Goal: Information Seeking & Learning: Learn about a topic

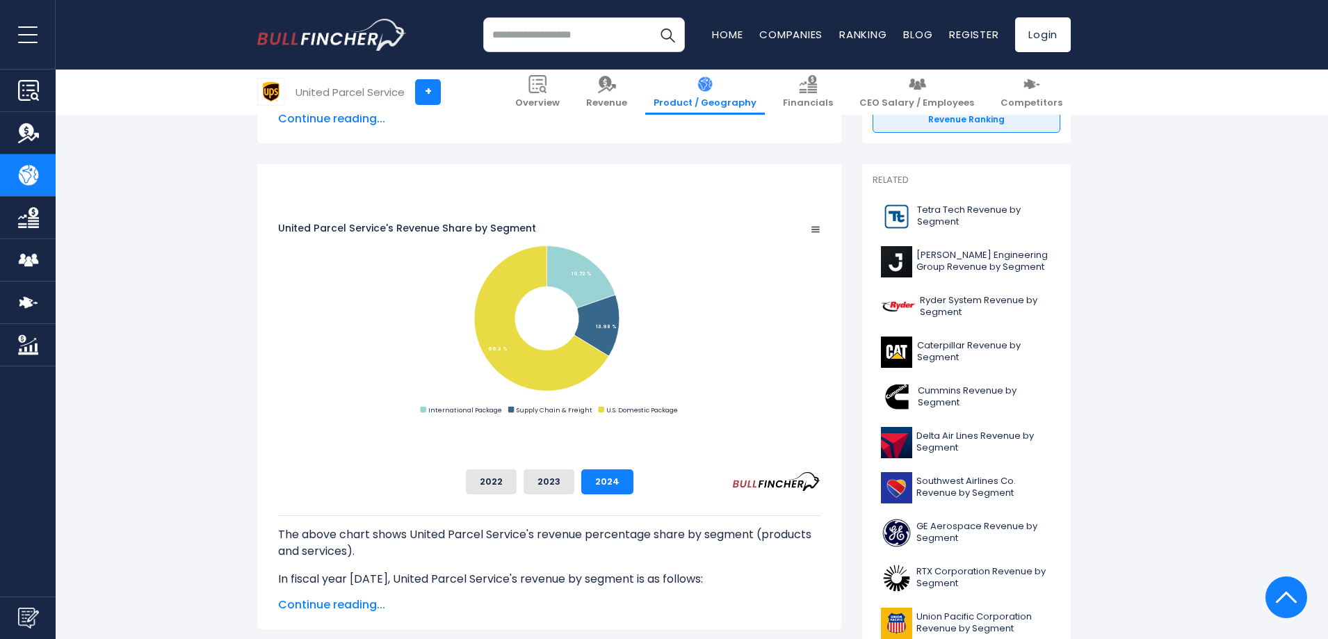
scroll to position [392, 0]
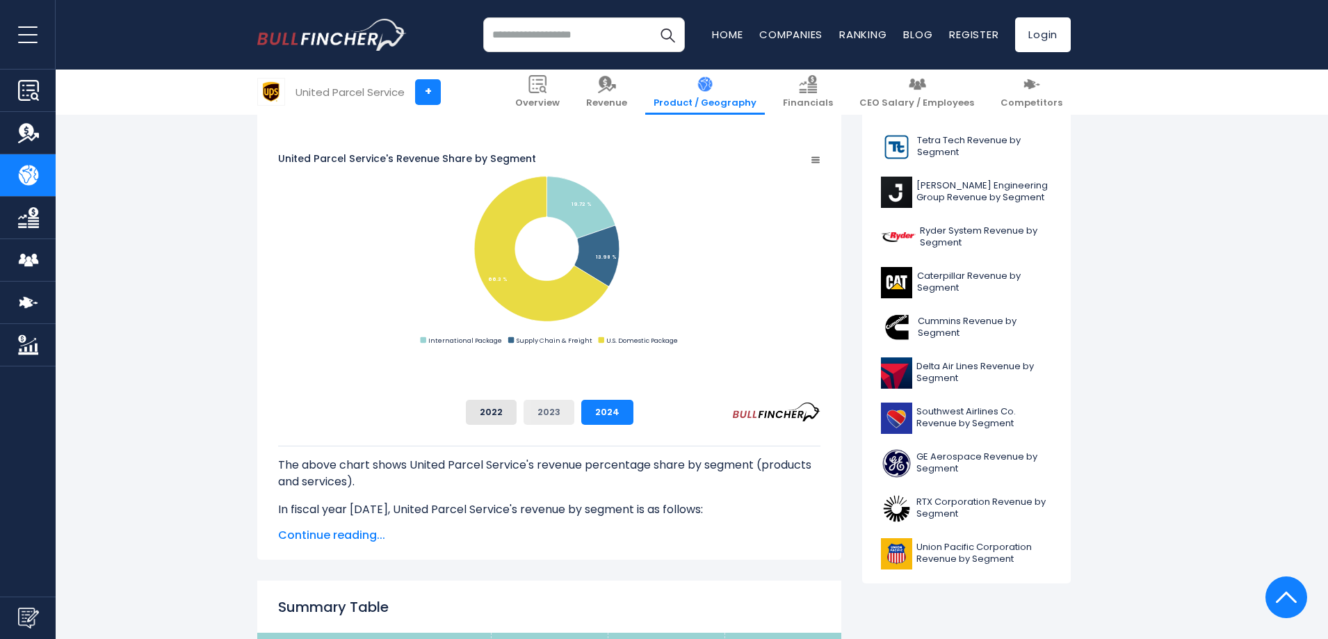
click at [574, 414] on button "2023" at bounding box center [548, 412] width 51 height 25
click at [516, 412] on button "2022" at bounding box center [491, 412] width 51 height 25
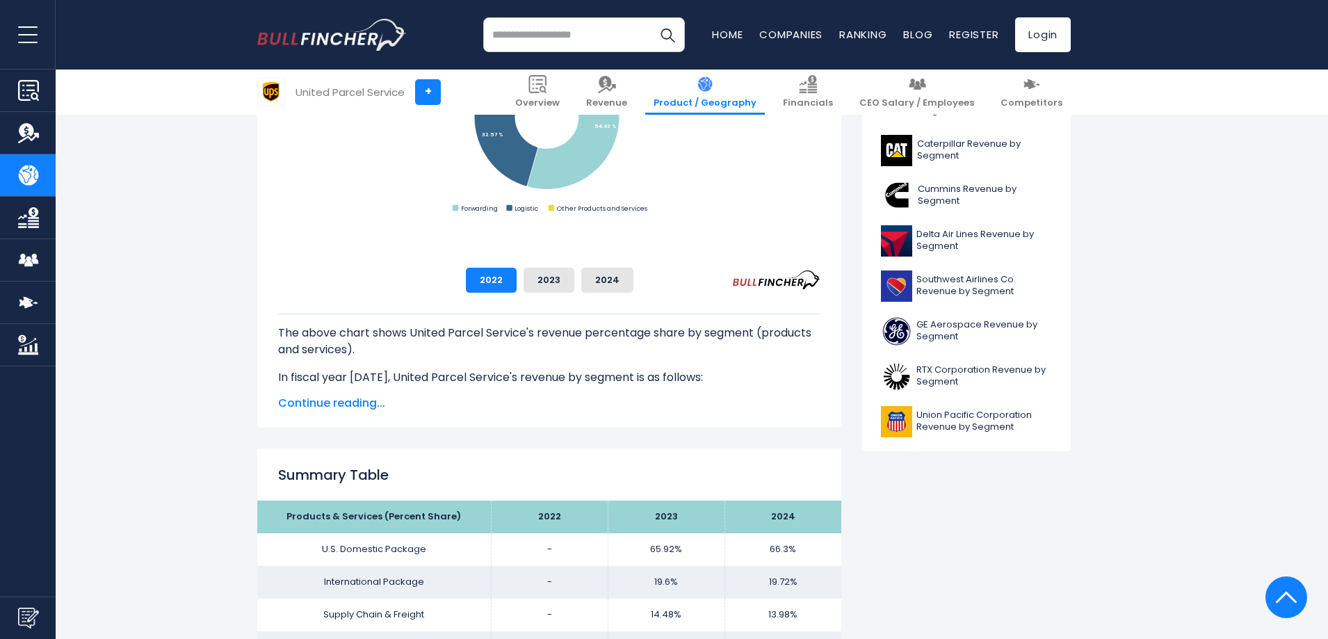
scroll to position [740, 0]
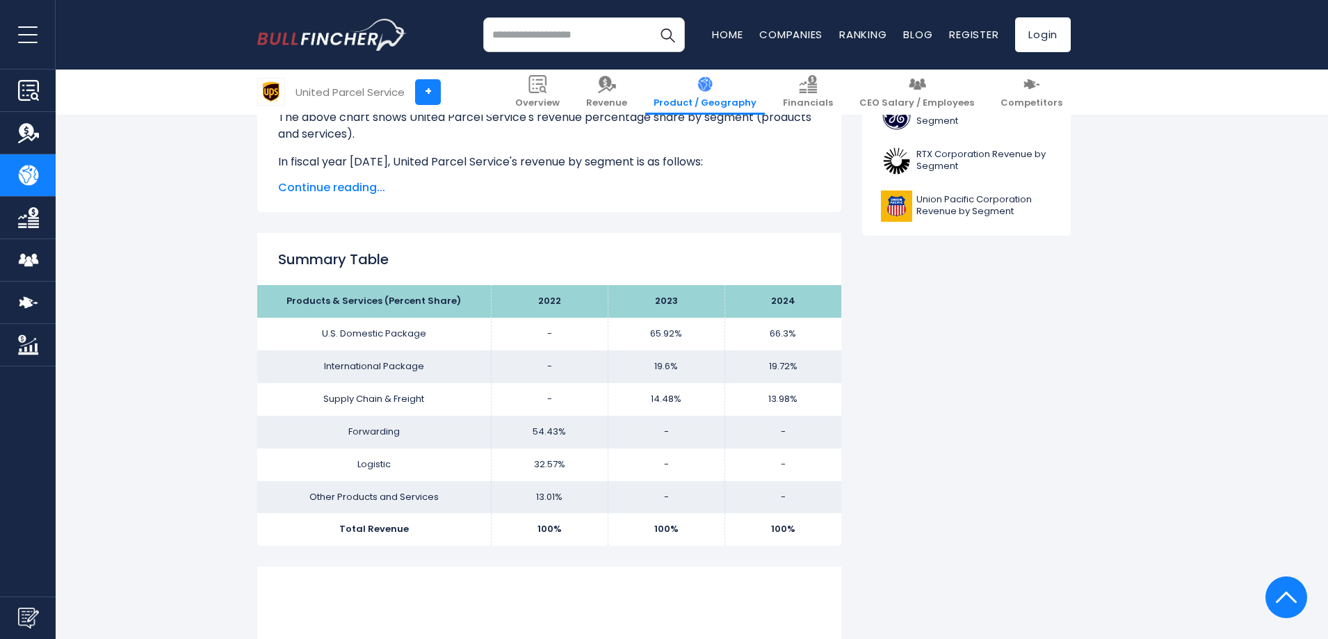
click at [359, 191] on span "Continue reading..." at bounding box center [549, 187] width 542 height 17
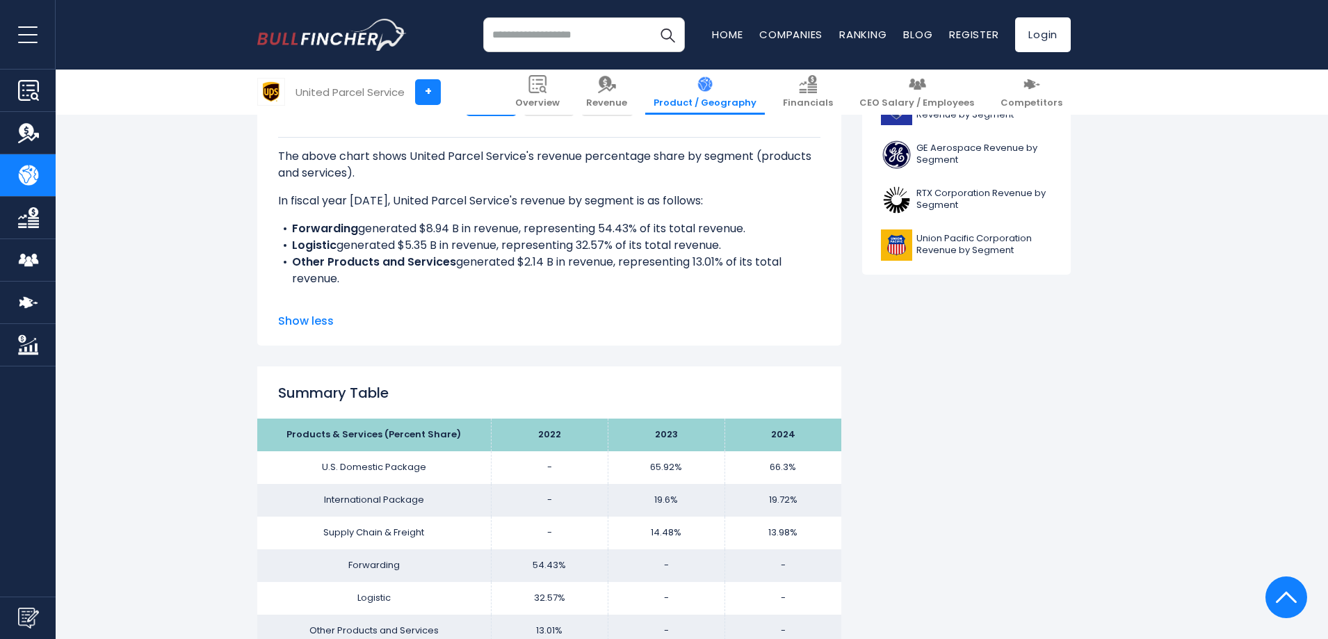
scroll to position [670, 0]
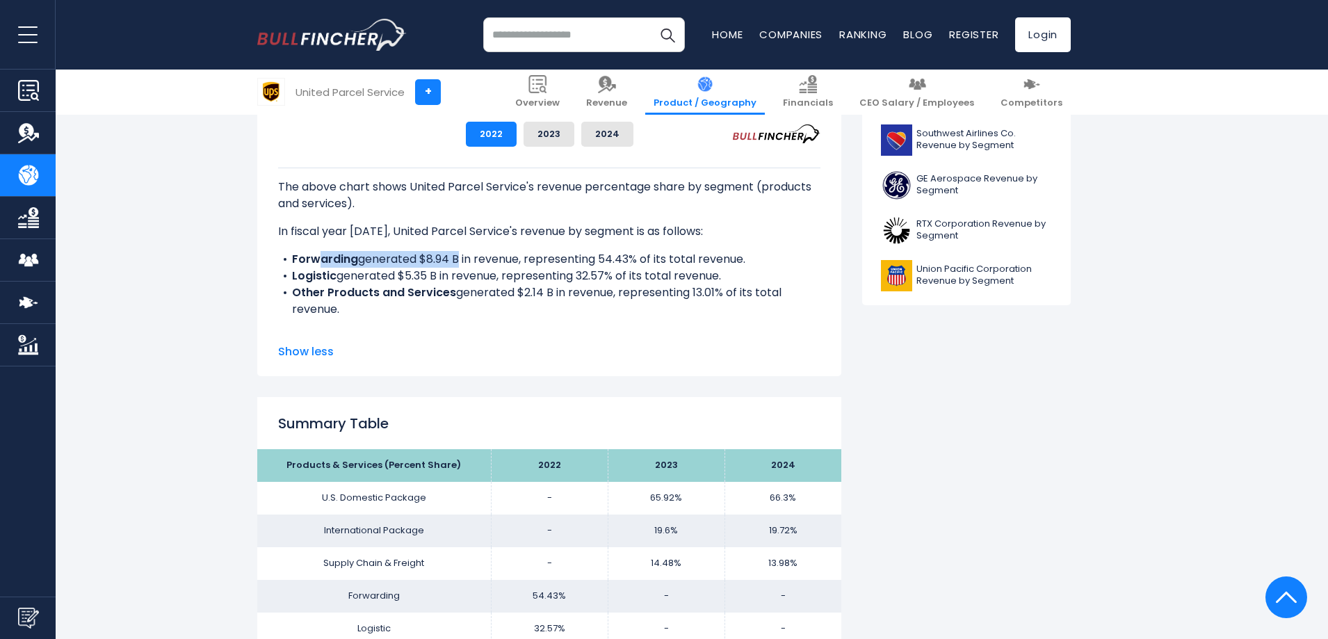
drag, startPoint x: 318, startPoint y: 233, endPoint x: 454, endPoint y: 240, distance: 136.4
click at [454, 240] on div "The above chart shows United Parcel Service's revenue percentage share by segme…" at bounding box center [549, 285] width 542 height 234
click at [498, 251] on li "Forwarding generated $8.94 B in revenue, representing 54.43% of its total reven…" at bounding box center [549, 259] width 542 height 17
drag, startPoint x: 655, startPoint y: 244, endPoint x: 765, endPoint y: 244, distance: 109.8
click at [765, 251] on li "Forwarding generated $8.94 B in revenue, representing 54.43% of its total reven…" at bounding box center [549, 259] width 542 height 17
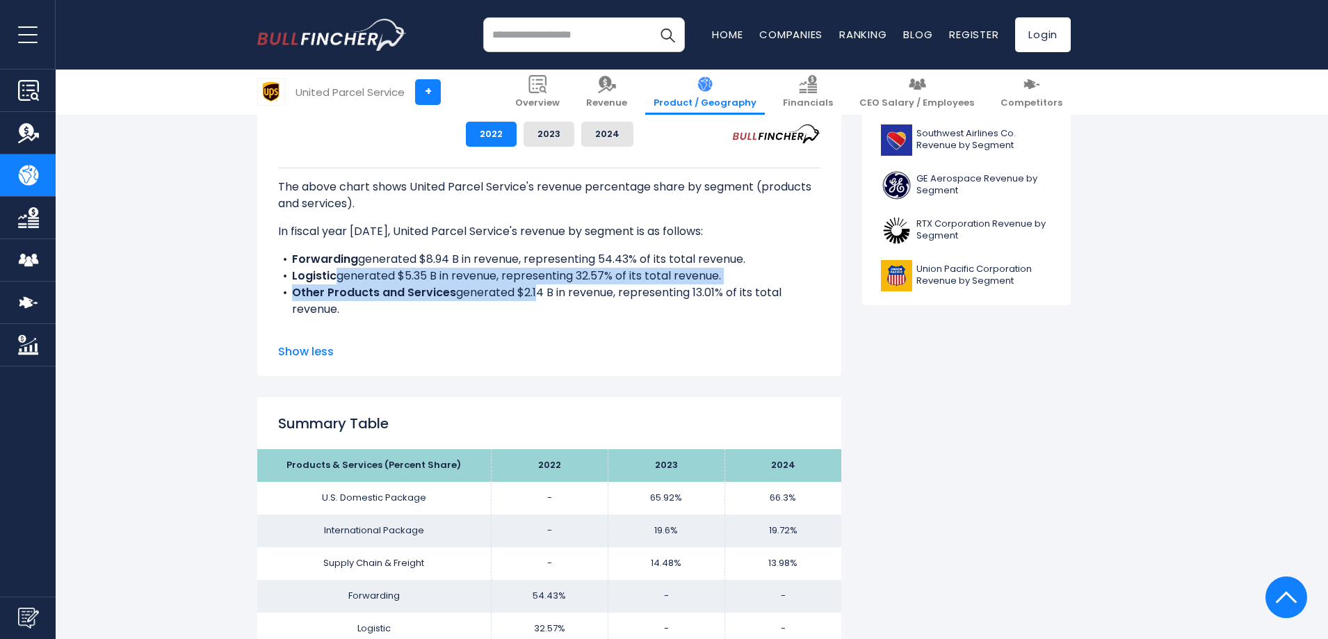
drag, startPoint x: 332, startPoint y: 263, endPoint x: 533, endPoint y: 271, distance: 201.1
click at [533, 271] on ul "Forwarding generated $8.94 B in revenue, representing 54.43% of its total reven…" at bounding box center [549, 284] width 542 height 67
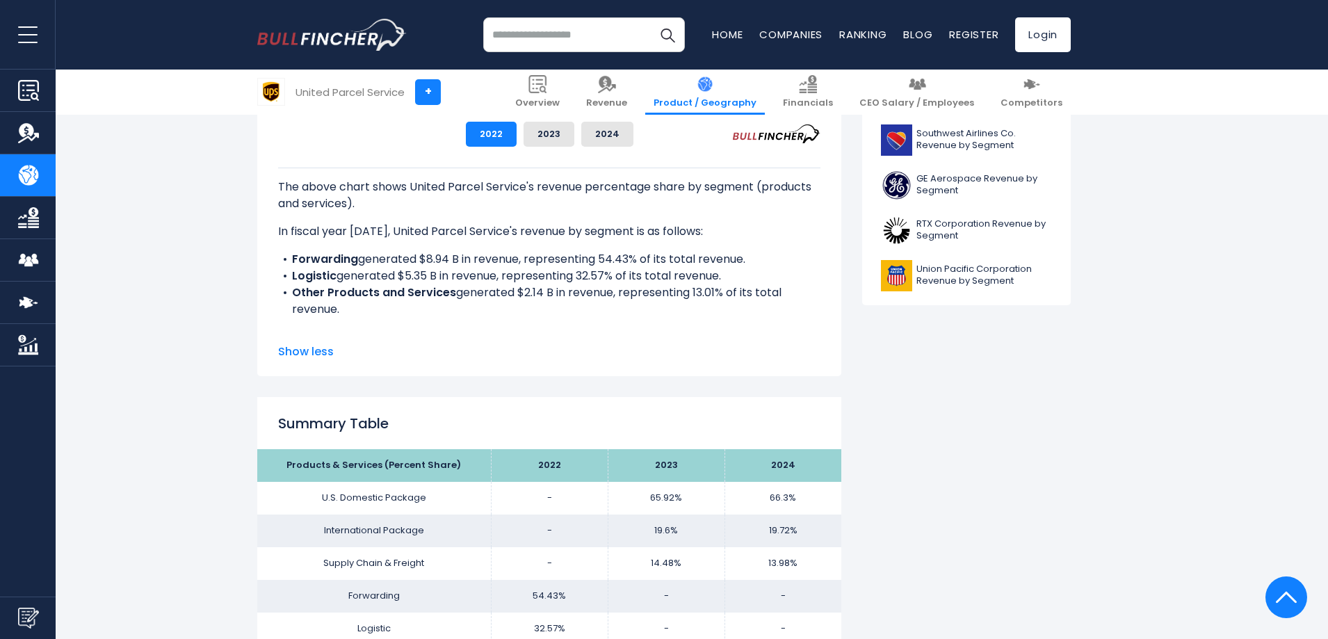
click at [614, 284] on li "Other Products and Services generated $2.14 B in revenue, representing 13.01% o…" at bounding box center [549, 300] width 542 height 33
click at [610, 323] on div "The above chart shows United Parcel Service's revenue percentage share by segme…" at bounding box center [549, 285] width 542 height 234
click at [574, 131] on button "2023" at bounding box center [548, 134] width 51 height 25
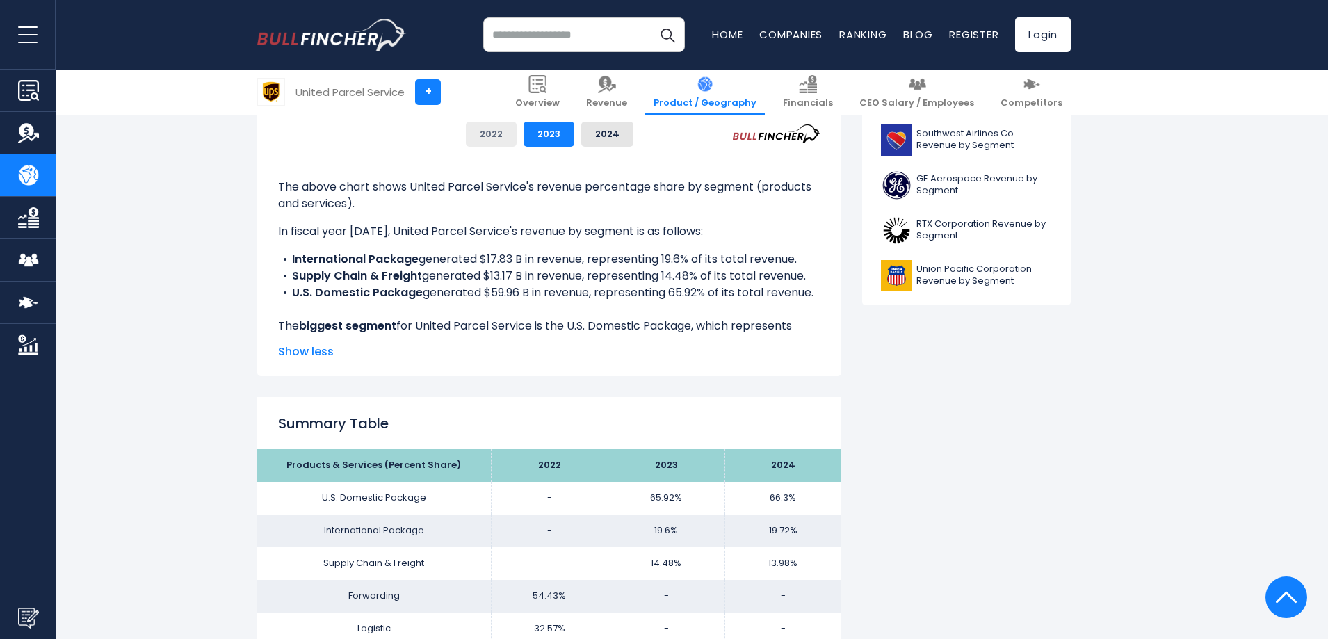
click at [516, 134] on button "2022" at bounding box center [491, 134] width 51 height 25
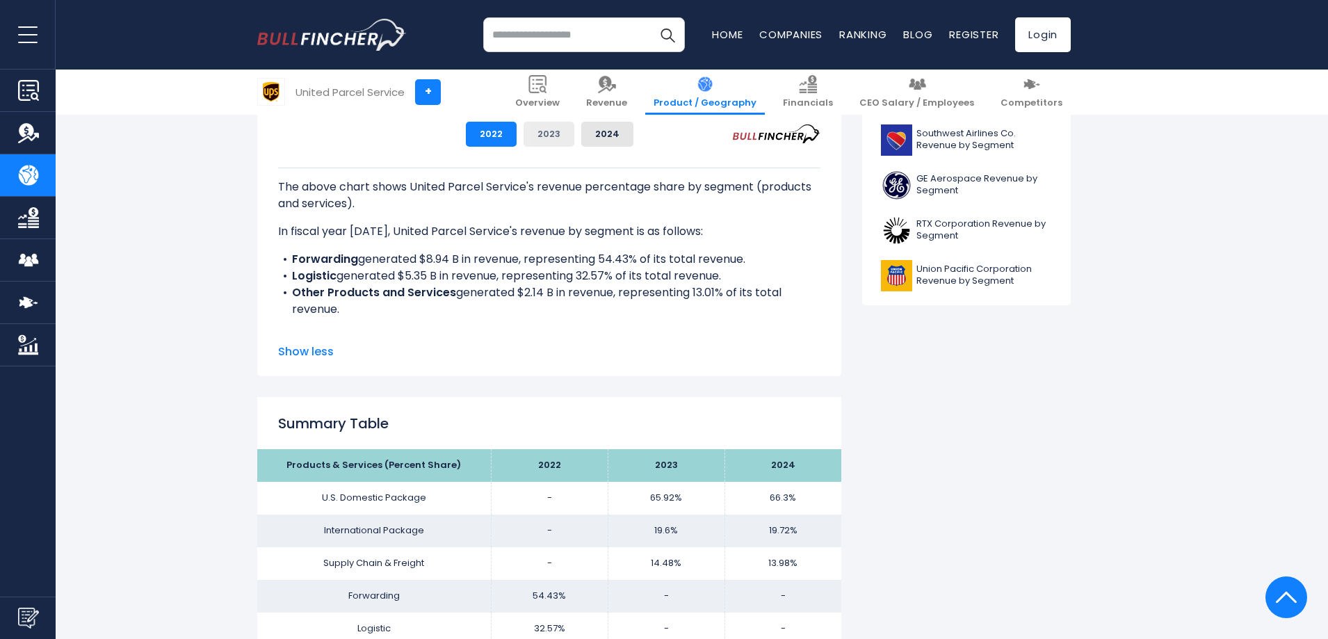
click at [574, 138] on button "2023" at bounding box center [548, 134] width 51 height 25
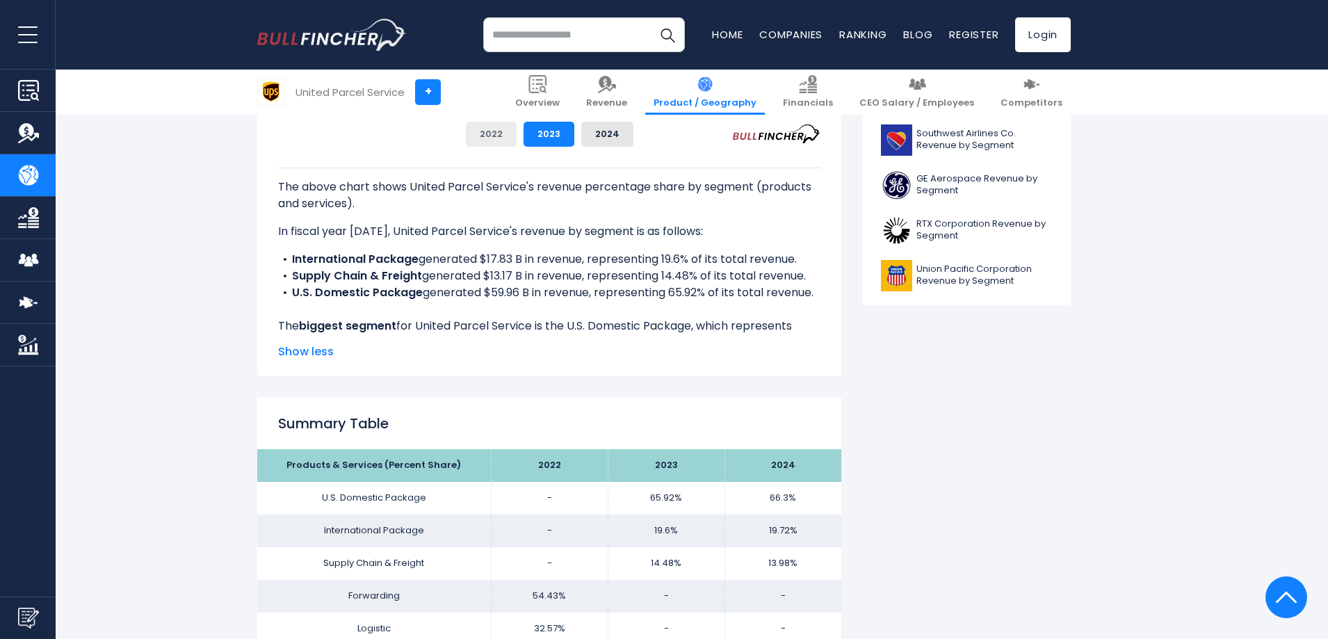
click at [516, 134] on button "2022" at bounding box center [491, 134] width 51 height 25
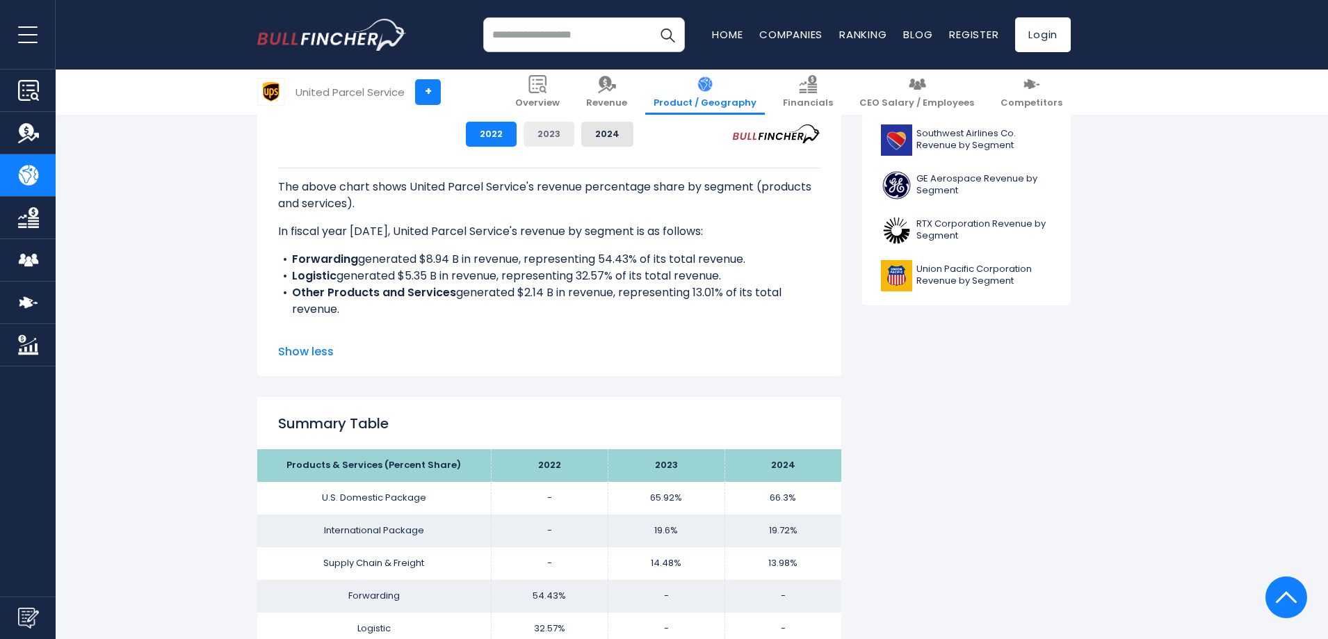
click at [574, 134] on button "2023" at bounding box center [548, 134] width 51 height 25
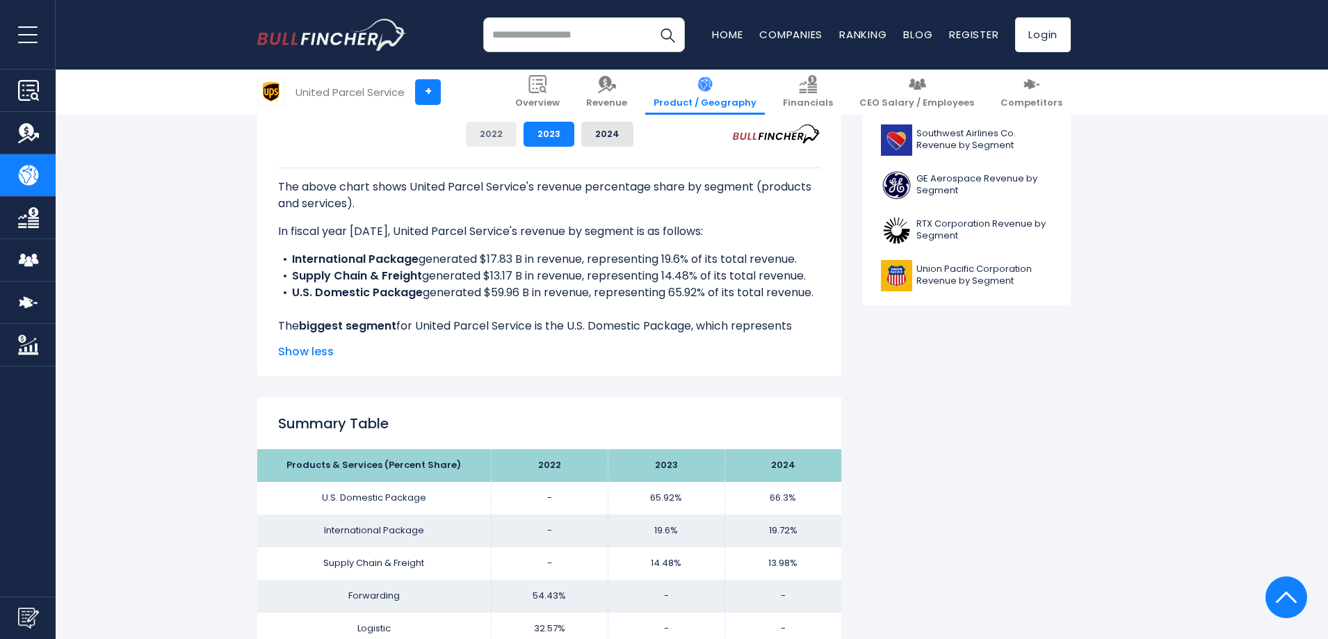
click at [516, 131] on button "2022" at bounding box center [491, 134] width 51 height 25
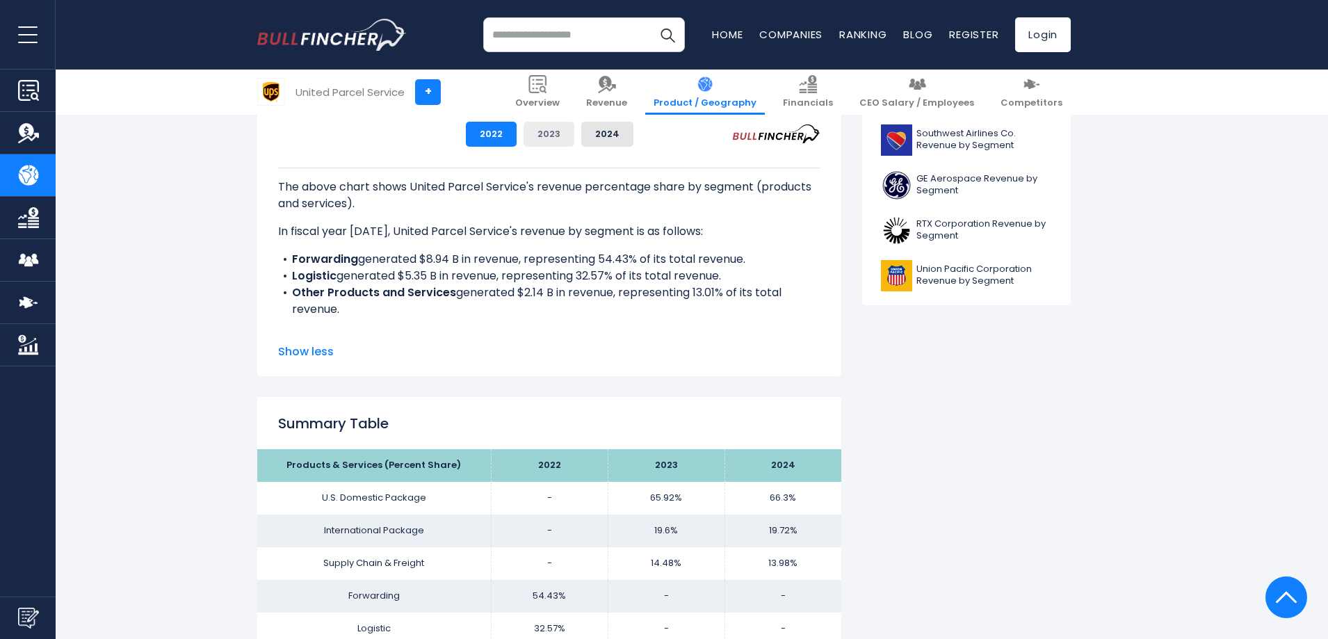
click at [574, 131] on button "2023" at bounding box center [548, 134] width 51 height 25
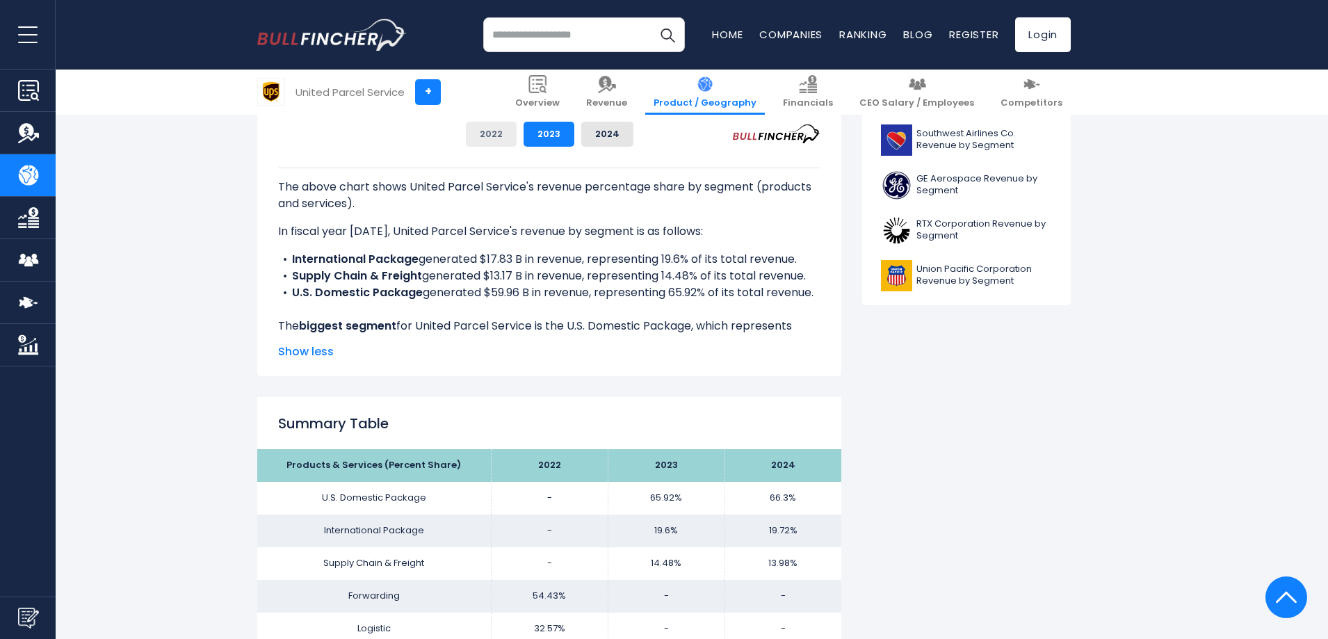
click at [516, 131] on button "2022" at bounding box center [491, 134] width 51 height 25
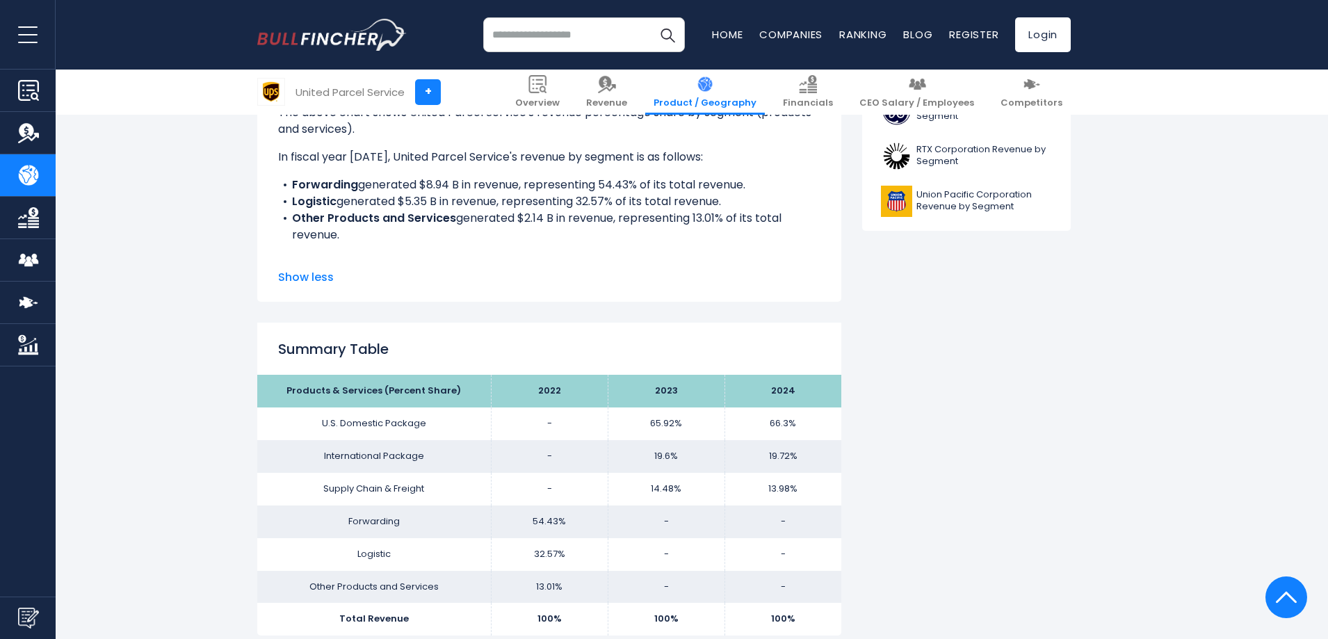
scroll to position [601, 0]
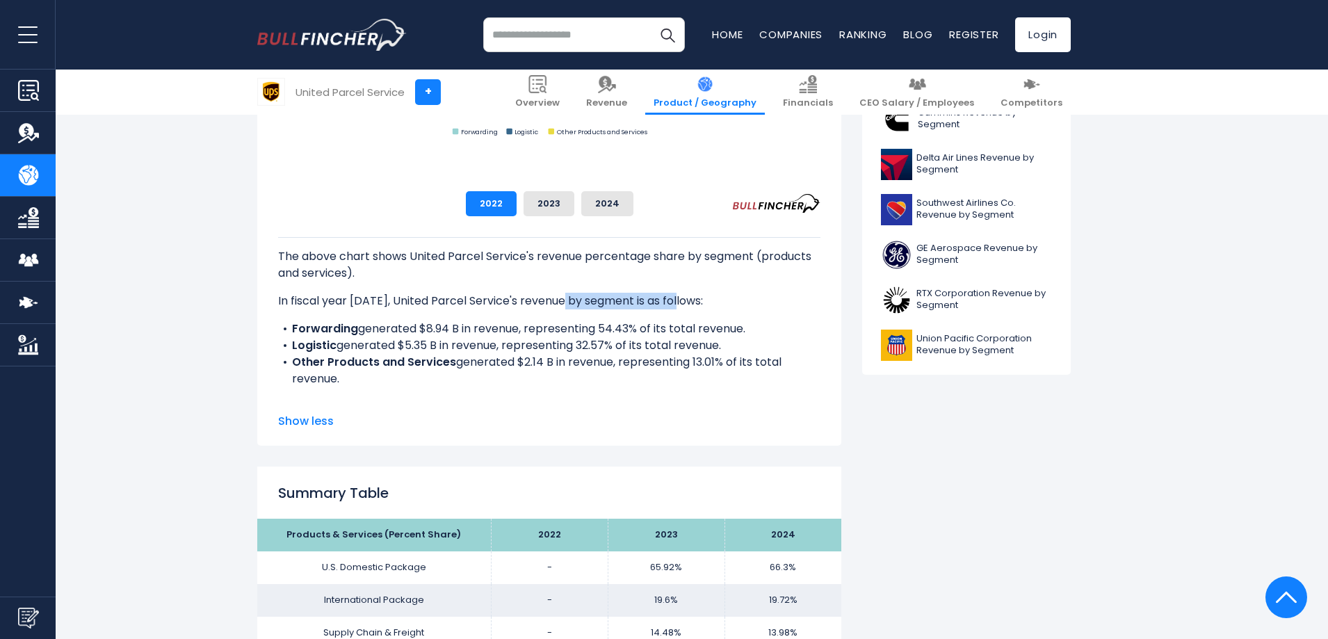
drag, startPoint x: 569, startPoint y: 272, endPoint x: 683, endPoint y: 285, distance: 114.0
click at [683, 285] on div "The above chart shows United Parcel Service's revenue percentage share by segme…" at bounding box center [549, 354] width 542 height 234
click at [574, 196] on button "2023" at bounding box center [548, 203] width 51 height 25
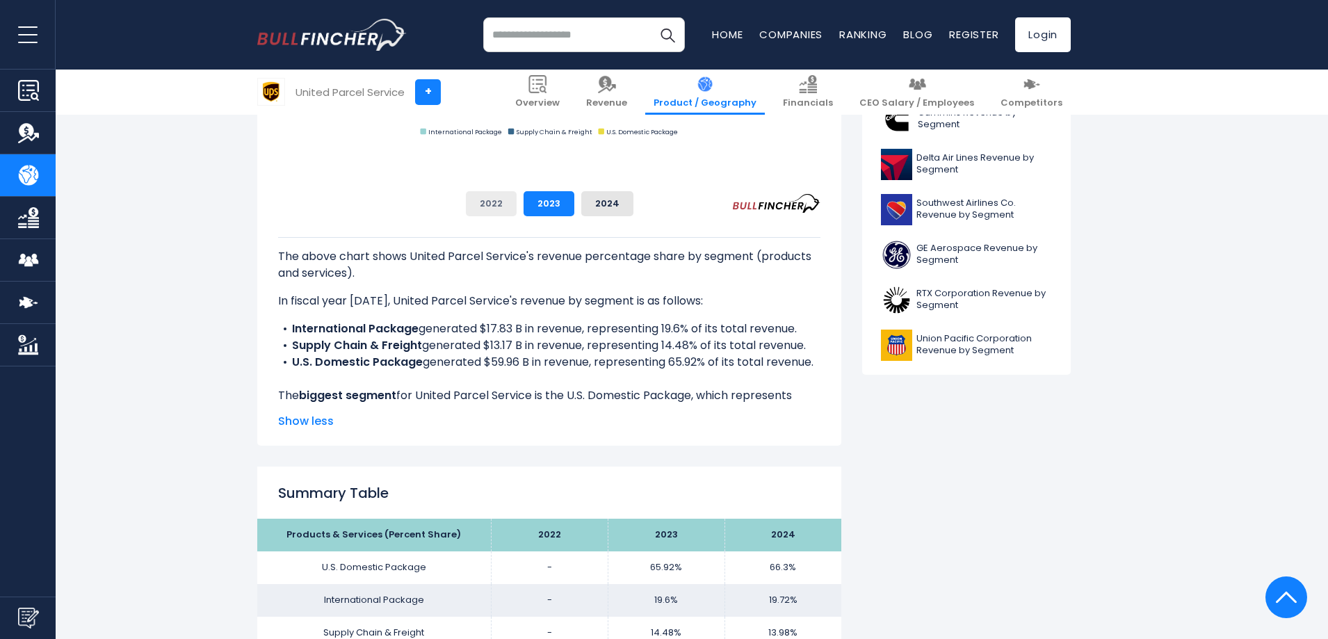
click at [516, 197] on button "2022" at bounding box center [491, 203] width 51 height 25
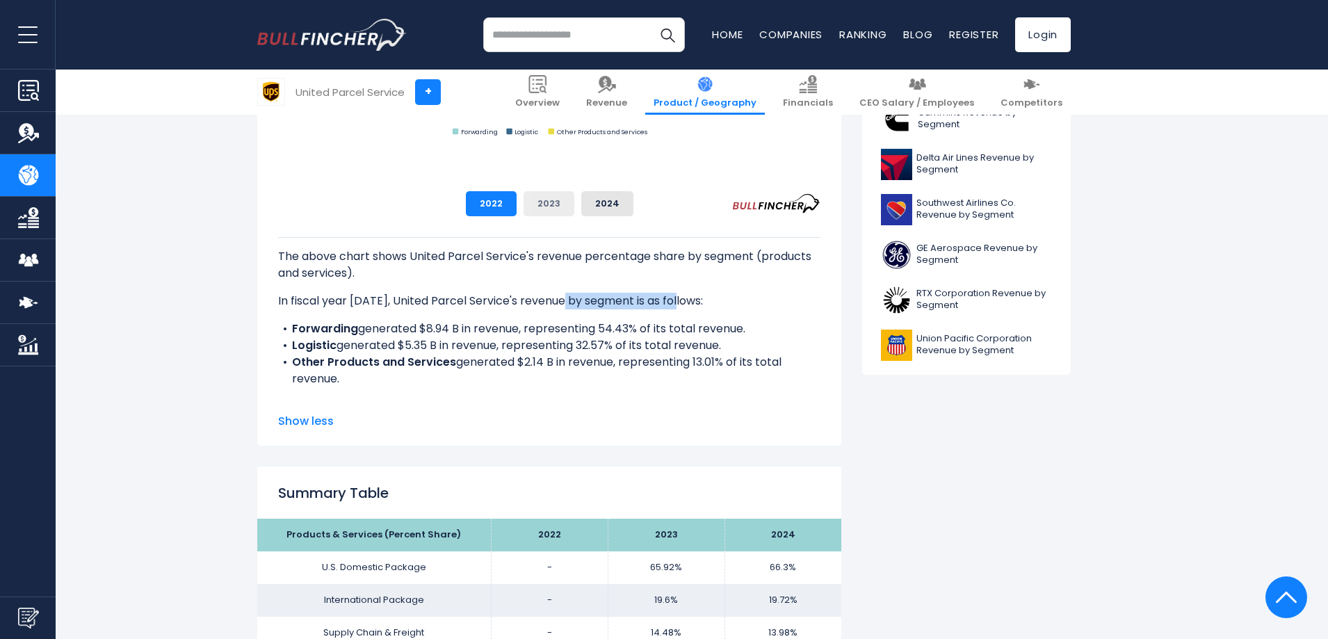
click at [574, 199] on button "2023" at bounding box center [548, 203] width 51 height 25
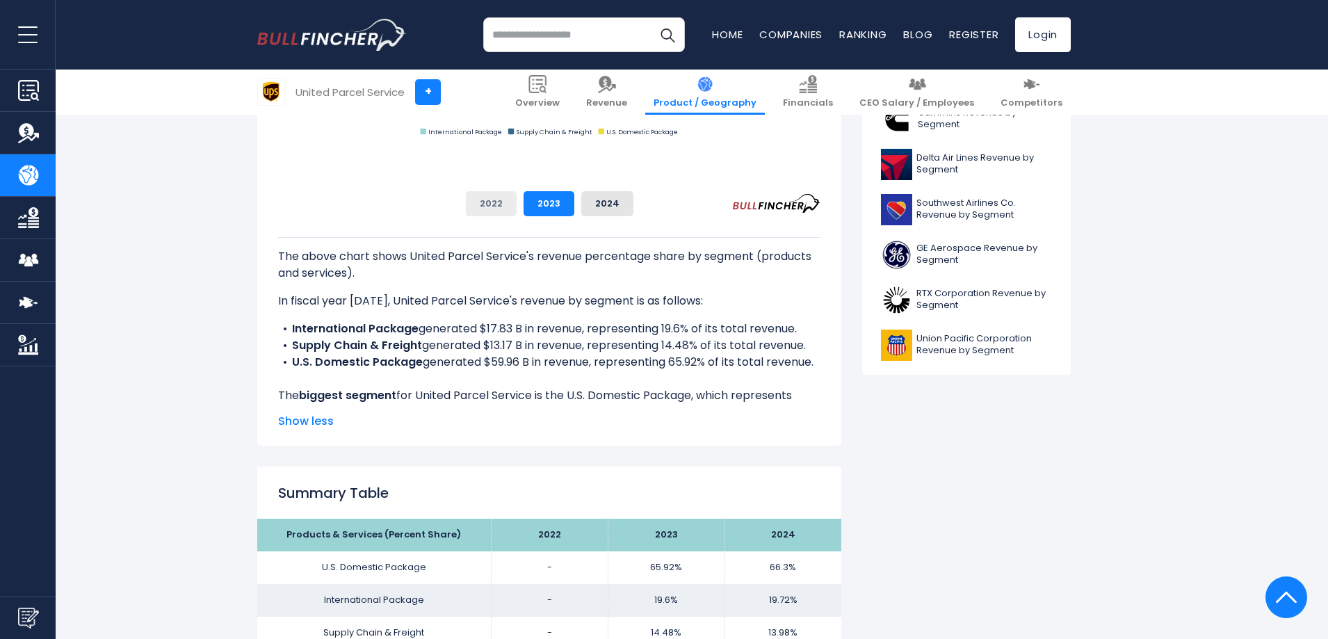
click at [516, 205] on button "2022" at bounding box center [491, 203] width 51 height 25
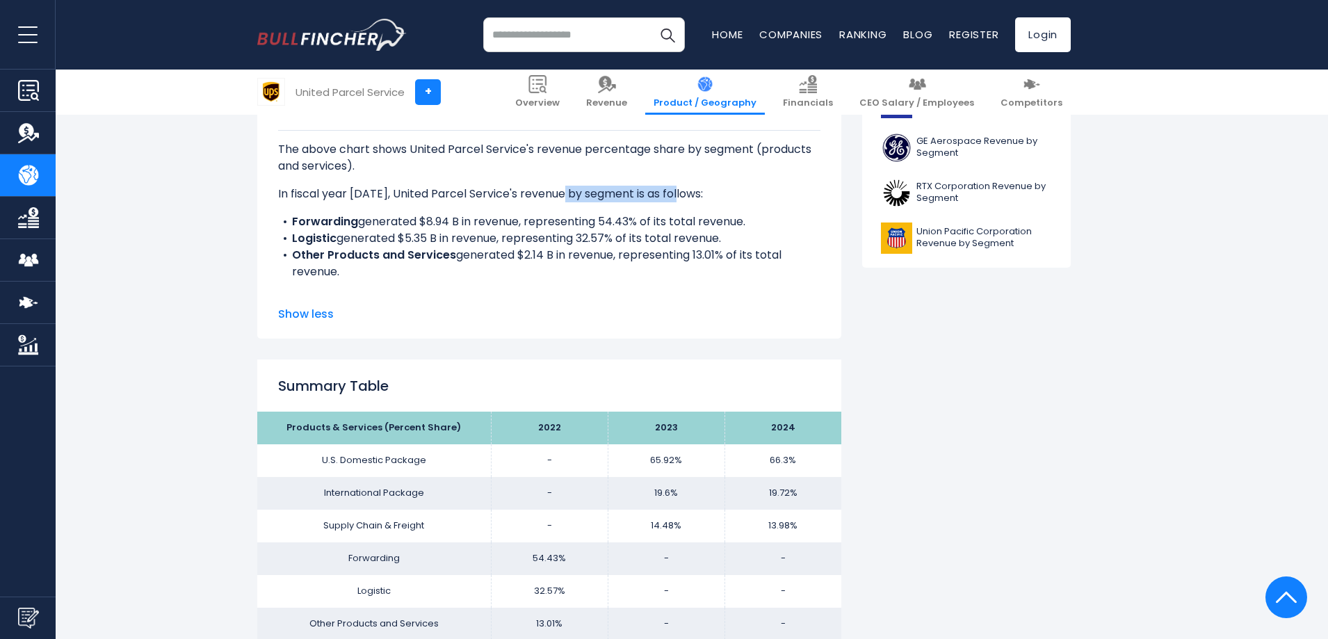
scroll to position [879, 0]
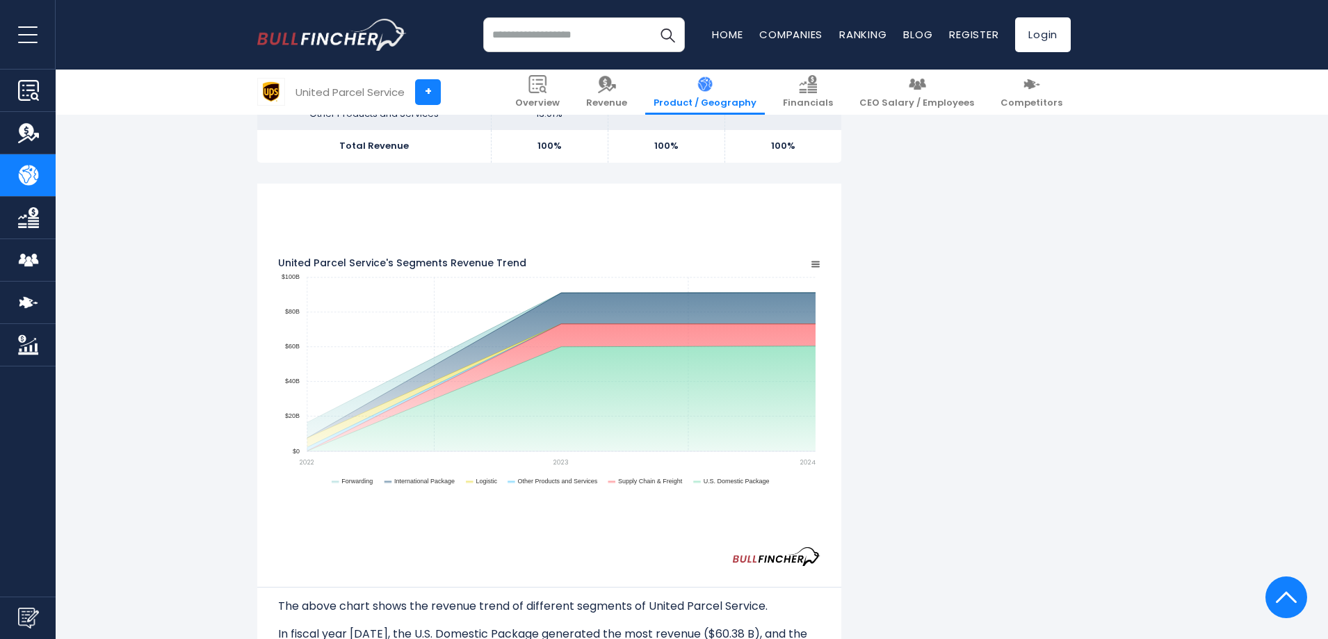
scroll to position [1226, 0]
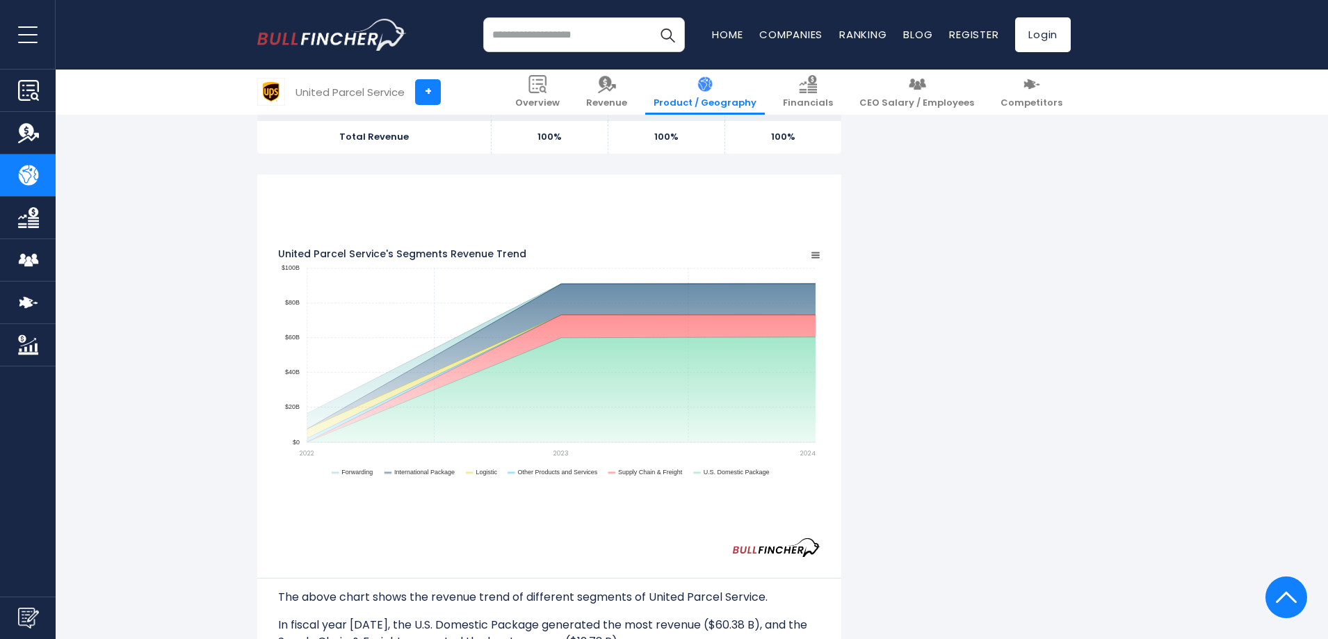
click at [822, 248] on rect "United Parcel Service's Segments Revenue Trend" at bounding box center [815, 255] width 14 height 14
click at [1138, 248] on div "United Parcel Service's Revenue by Segment In fiscal year 2024, United Parcel S…" at bounding box center [664, 651] width 1328 height 3132
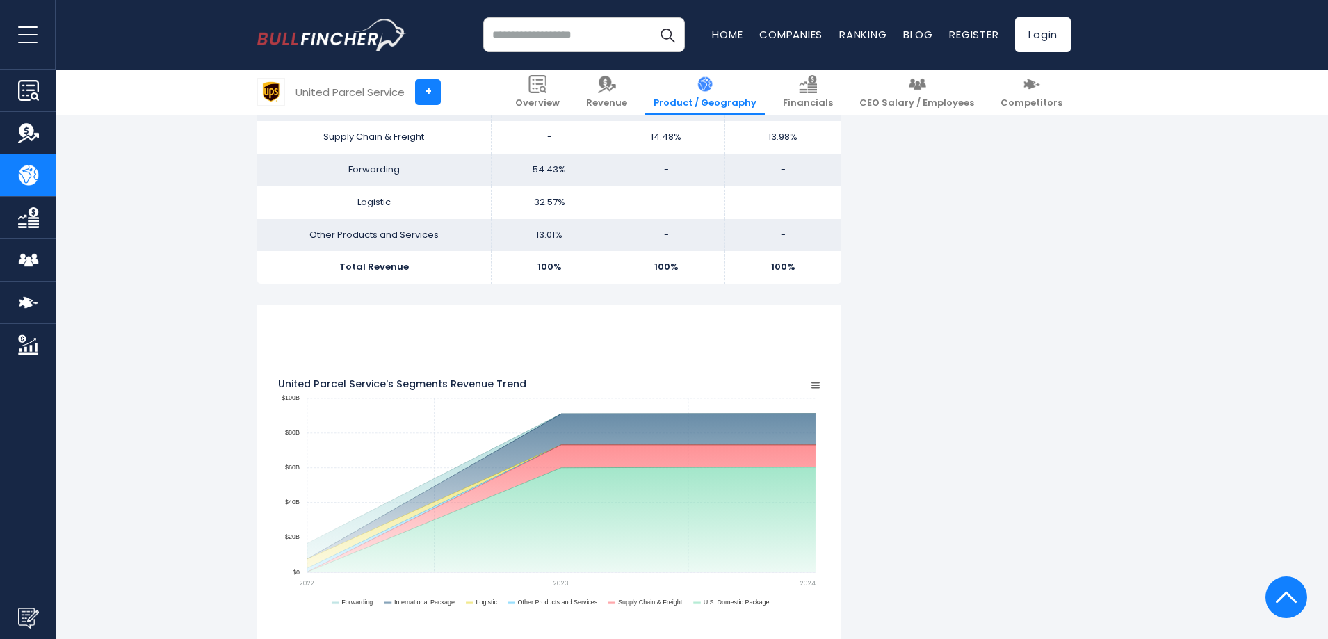
scroll to position [879, 0]
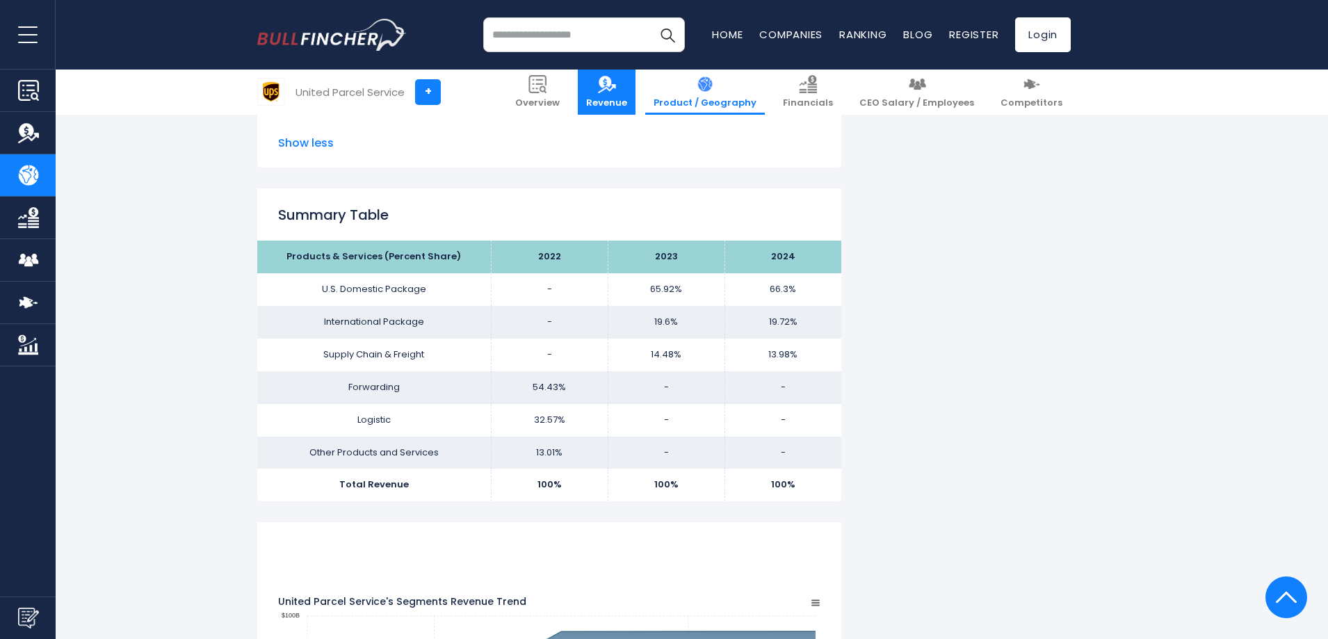
click at [616, 92] on img at bounding box center [607, 84] width 18 height 18
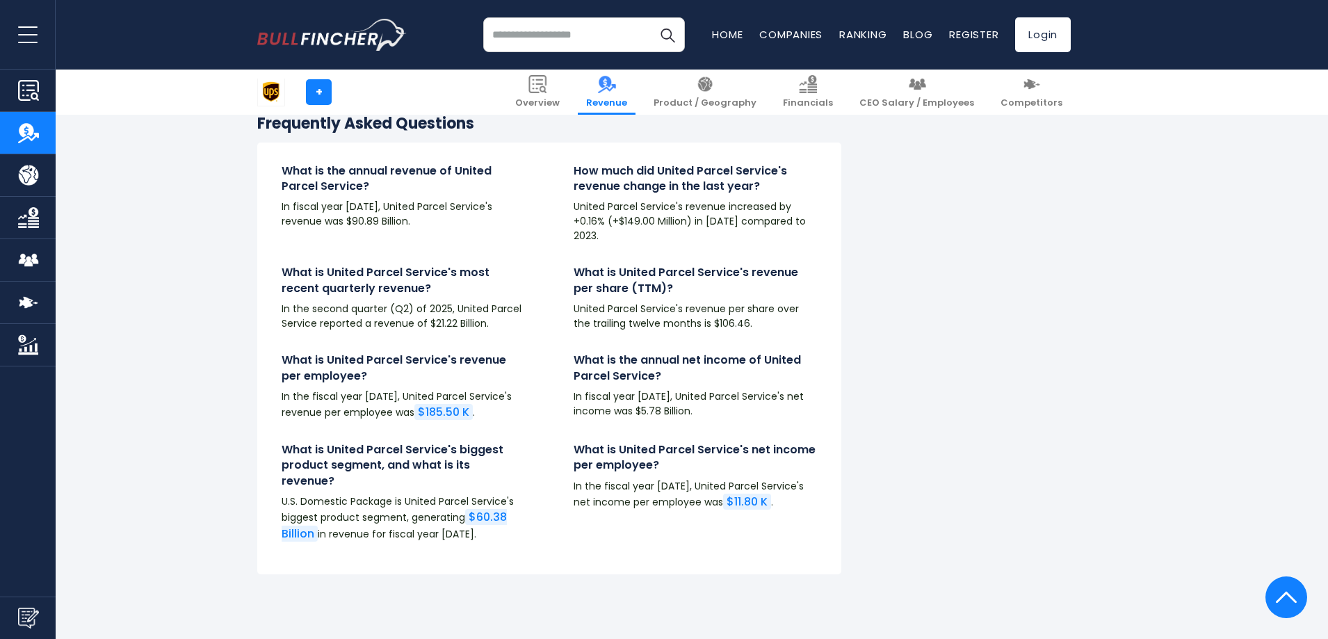
scroll to position [3128, 0]
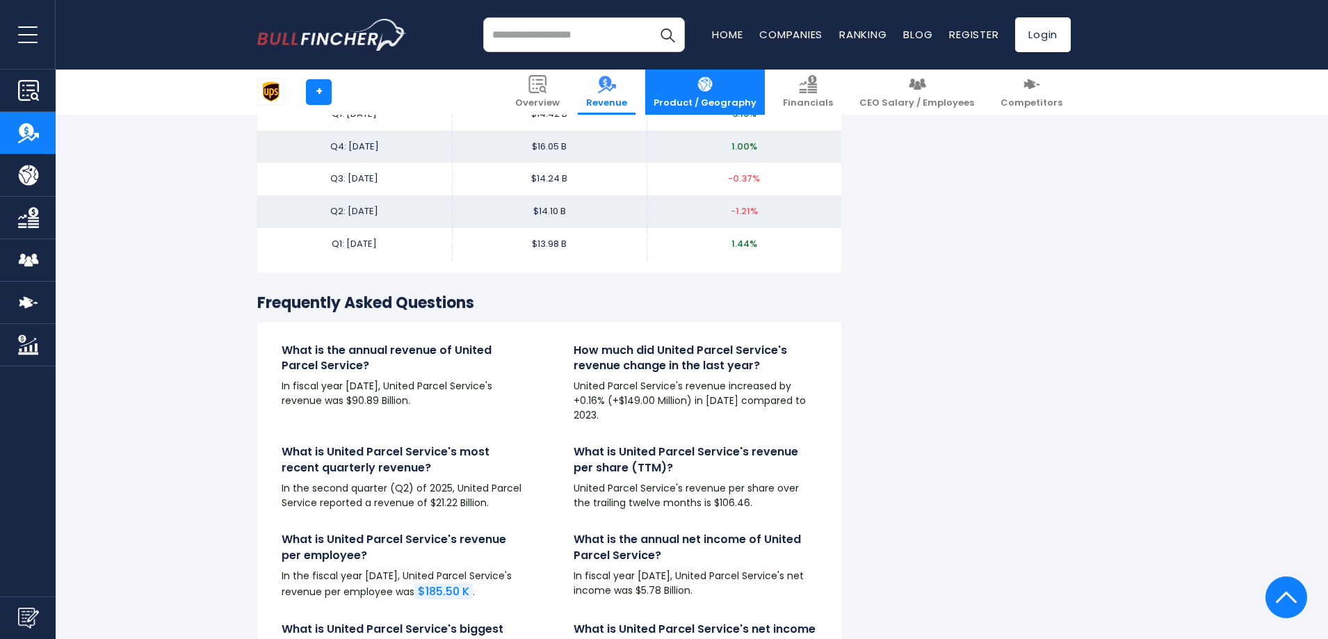
click at [728, 101] on span "Product / Geography" at bounding box center [704, 103] width 103 height 12
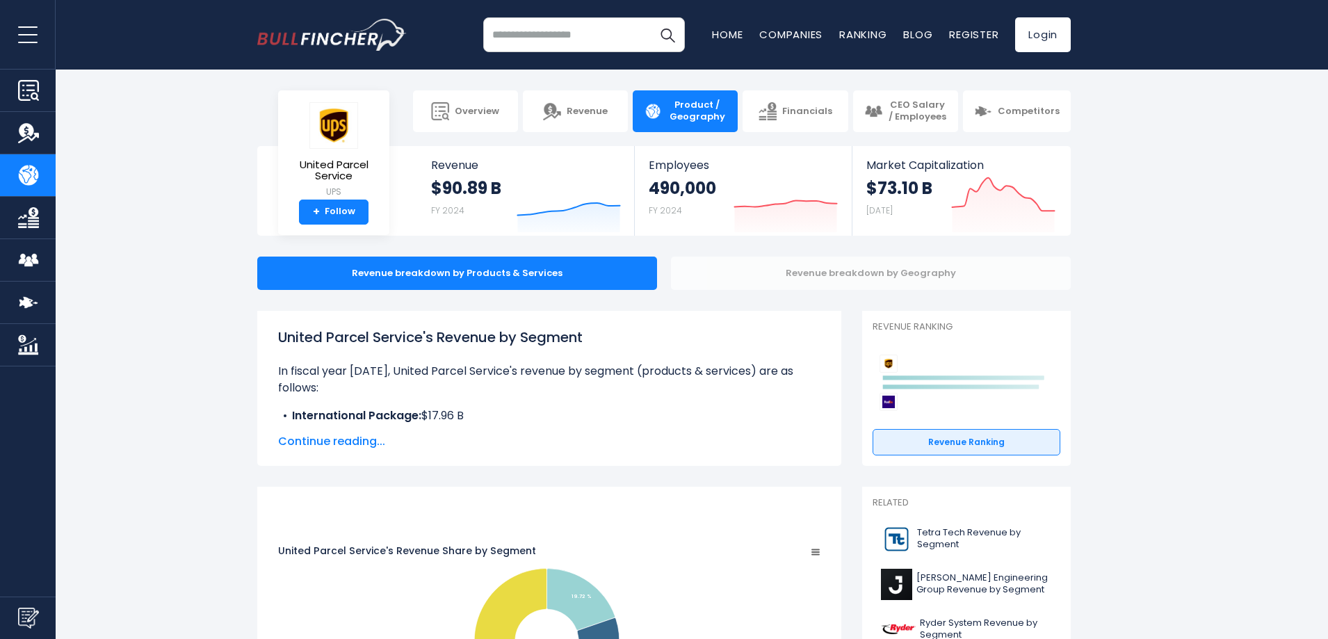
click at [940, 276] on div "Revenue breakdown by Geography" at bounding box center [871, 272] width 400 height 33
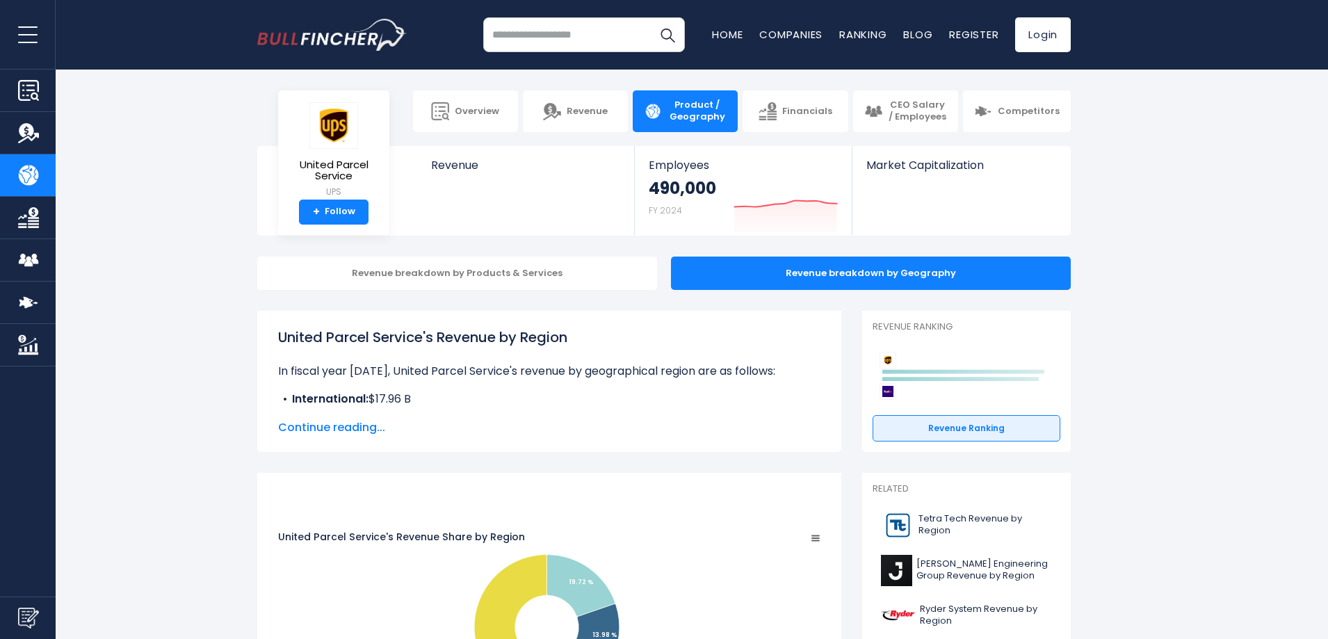
click at [370, 423] on span "Continue reading..." at bounding box center [549, 427] width 542 height 17
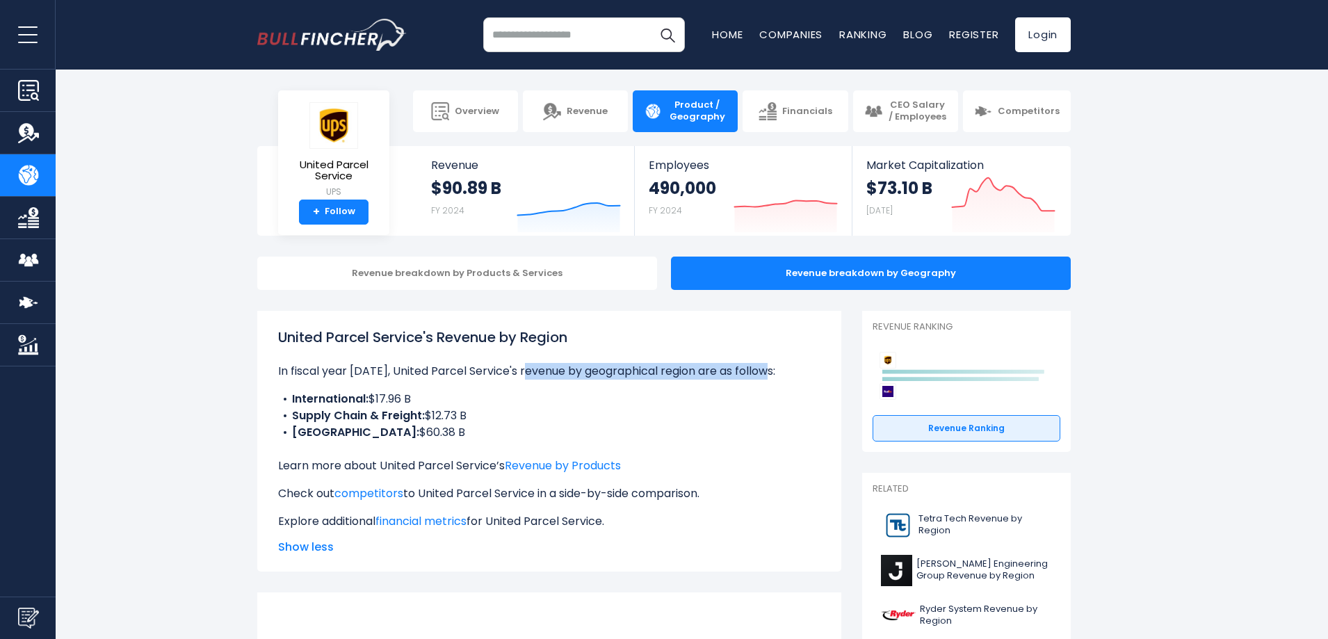
drag, startPoint x: 528, startPoint y: 365, endPoint x: 809, endPoint y: 365, distance: 281.5
click at [809, 365] on p "In fiscal year 2024, United Parcel Service's revenue by geographical region are…" at bounding box center [549, 371] width 542 height 17
click at [809, 400] on li "International: $17.96 B" at bounding box center [549, 399] width 542 height 17
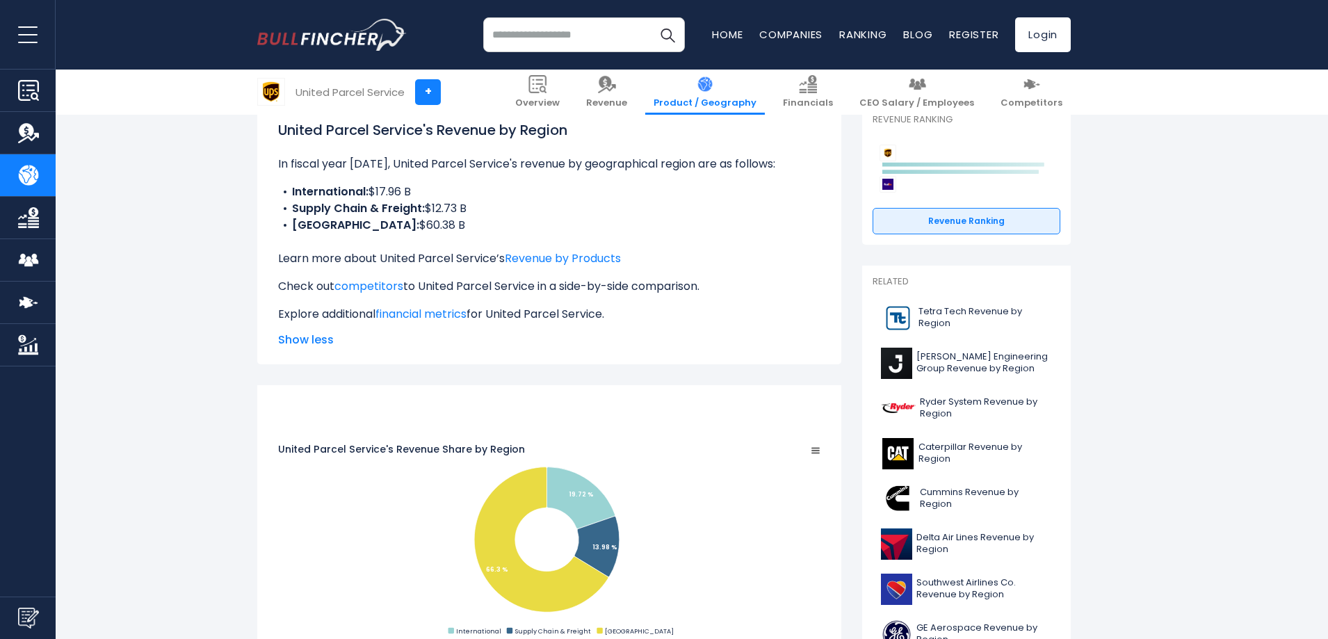
scroll to position [417, 0]
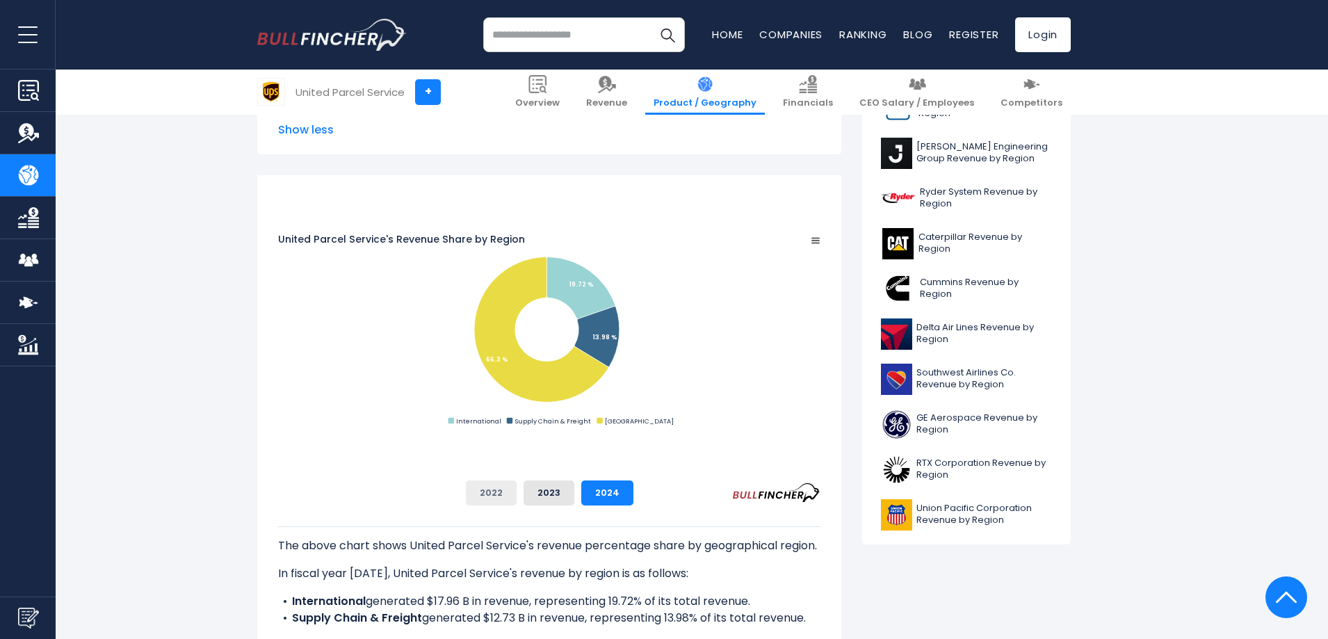
click at [516, 491] on button "2022" at bounding box center [491, 492] width 51 height 25
click at [574, 498] on button "2023" at bounding box center [548, 492] width 51 height 25
click at [633, 498] on button "2024" at bounding box center [607, 492] width 52 height 25
click at [516, 498] on button "2022" at bounding box center [491, 492] width 51 height 25
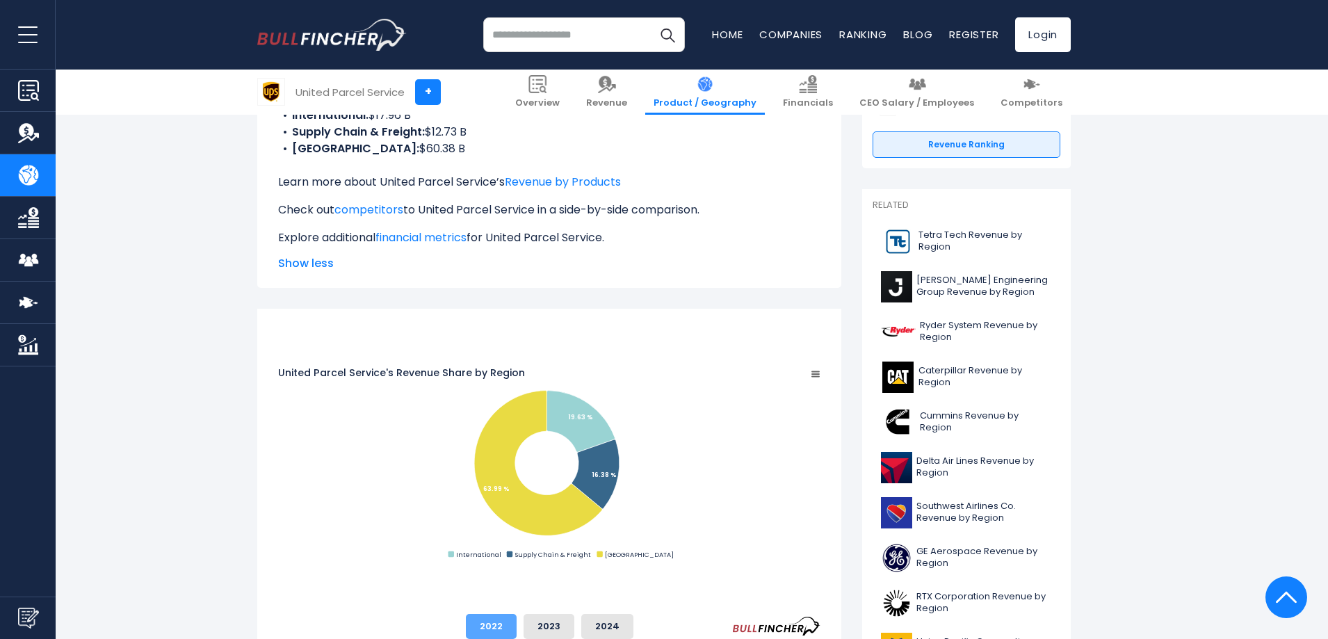
scroll to position [70, 0]
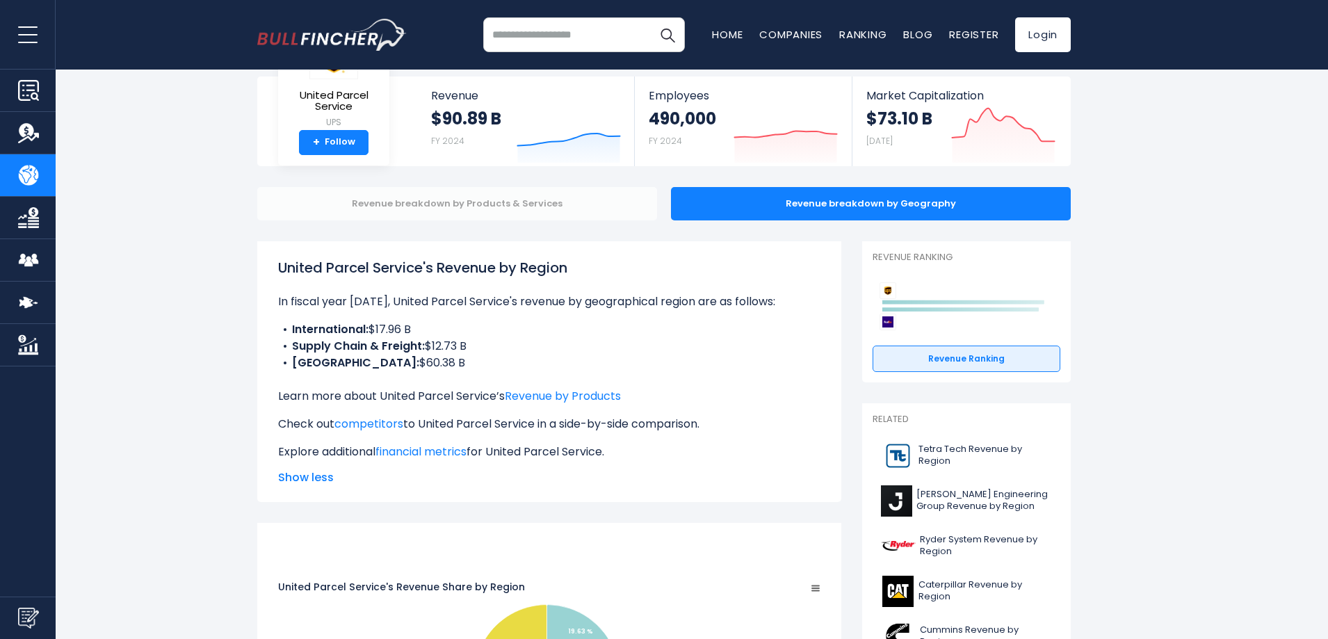
click at [427, 204] on div "Revenue breakdown by Products & Services" at bounding box center [457, 203] width 400 height 33
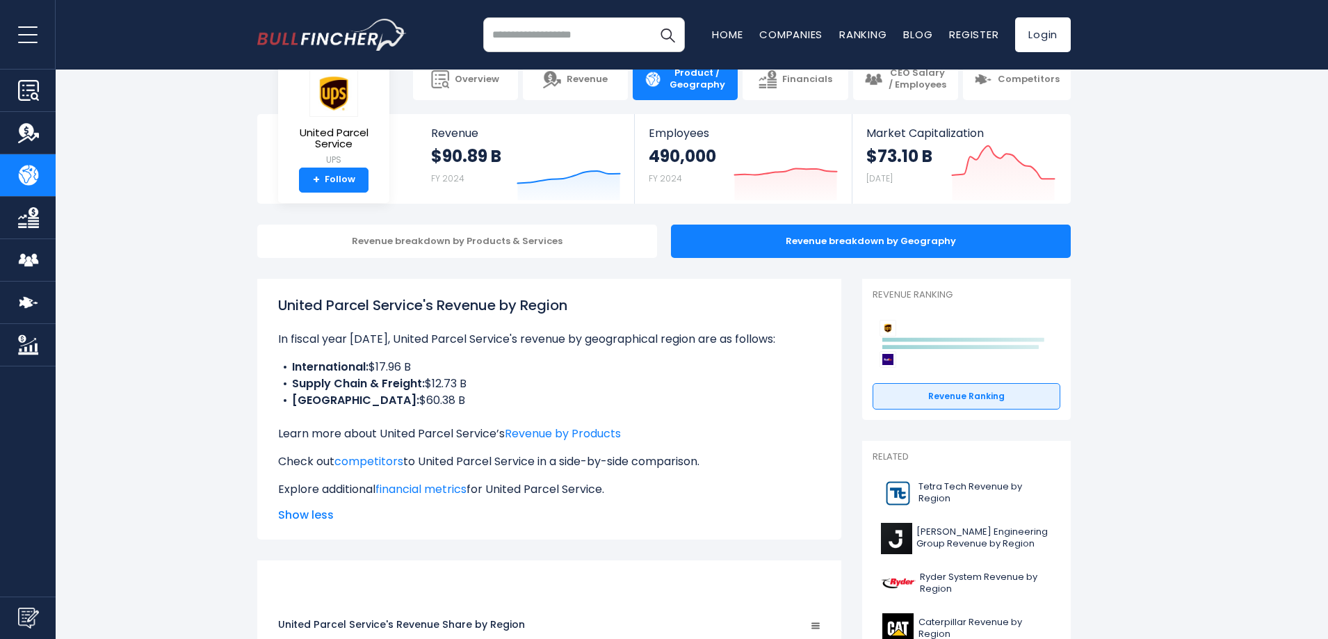
scroll to position [7, 0]
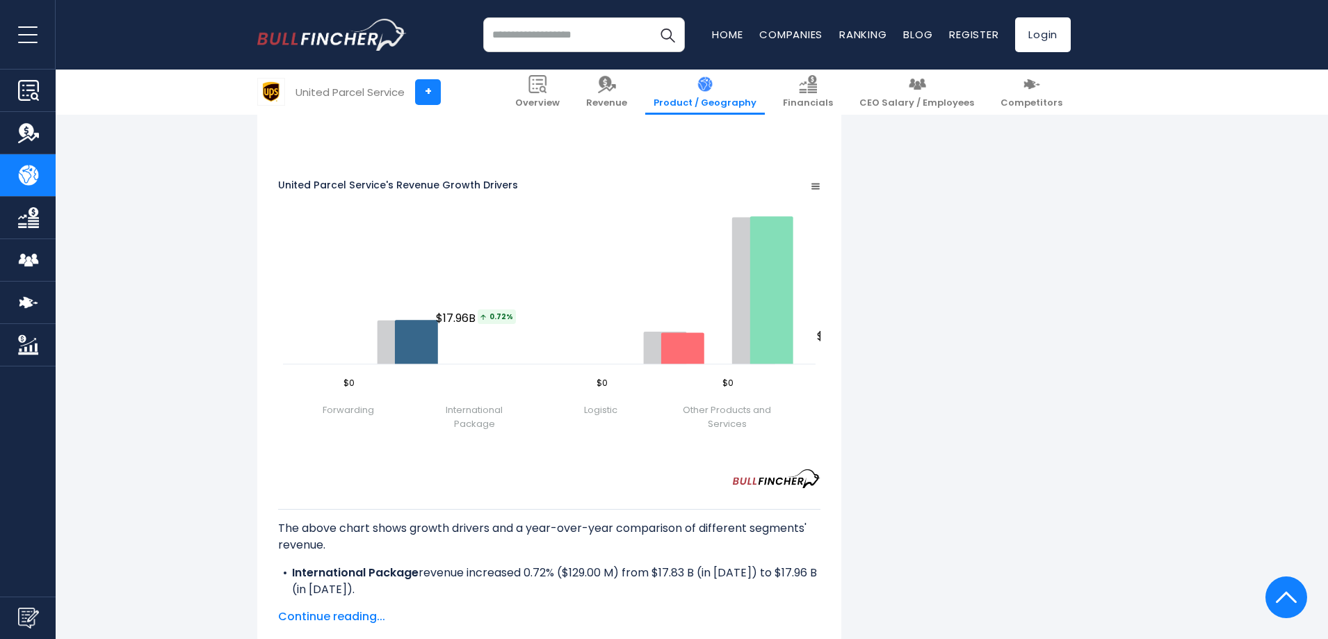
scroll to position [1738, 0]
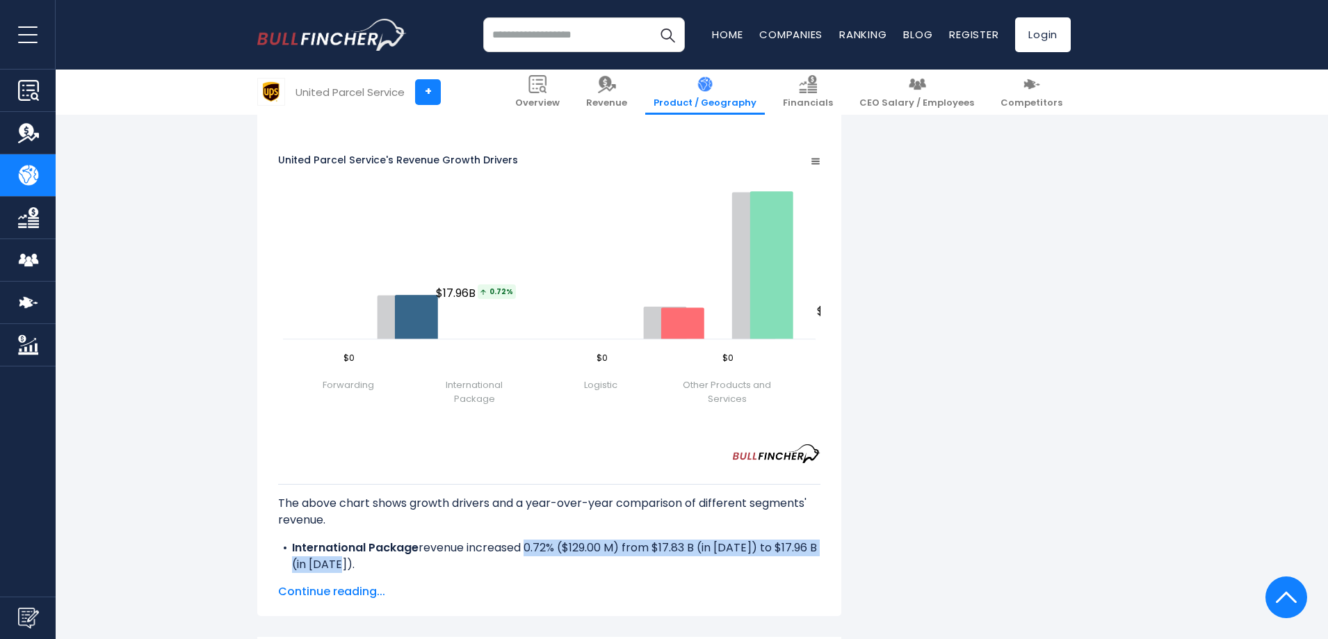
drag, startPoint x: 526, startPoint y: 530, endPoint x: 867, endPoint y: 532, distance: 340.6
click at [820, 539] on li "International Package revenue increased 0.72% ($129.00 M) from $17.83 B (in 202…" at bounding box center [549, 555] width 542 height 33
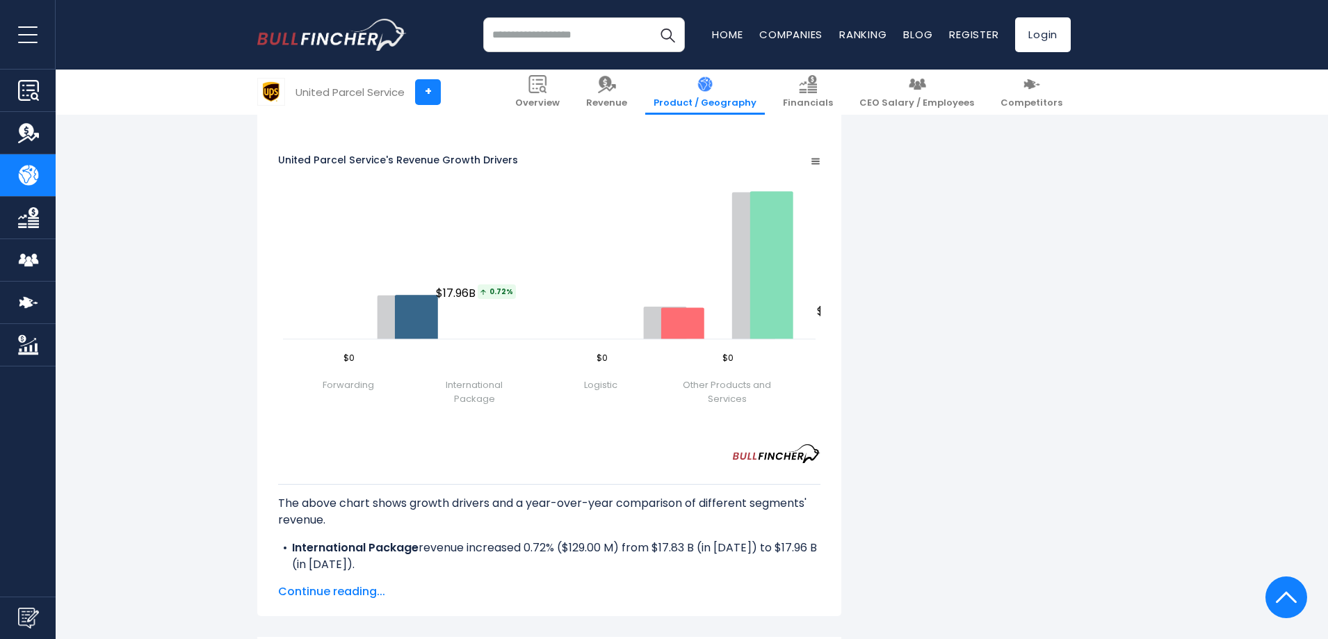
click at [820, 573] on li "Supply Chain & Freight revenue decreased -3.3% ($435.00 M) from $13.17 B (in 20…" at bounding box center [549, 589] width 542 height 33
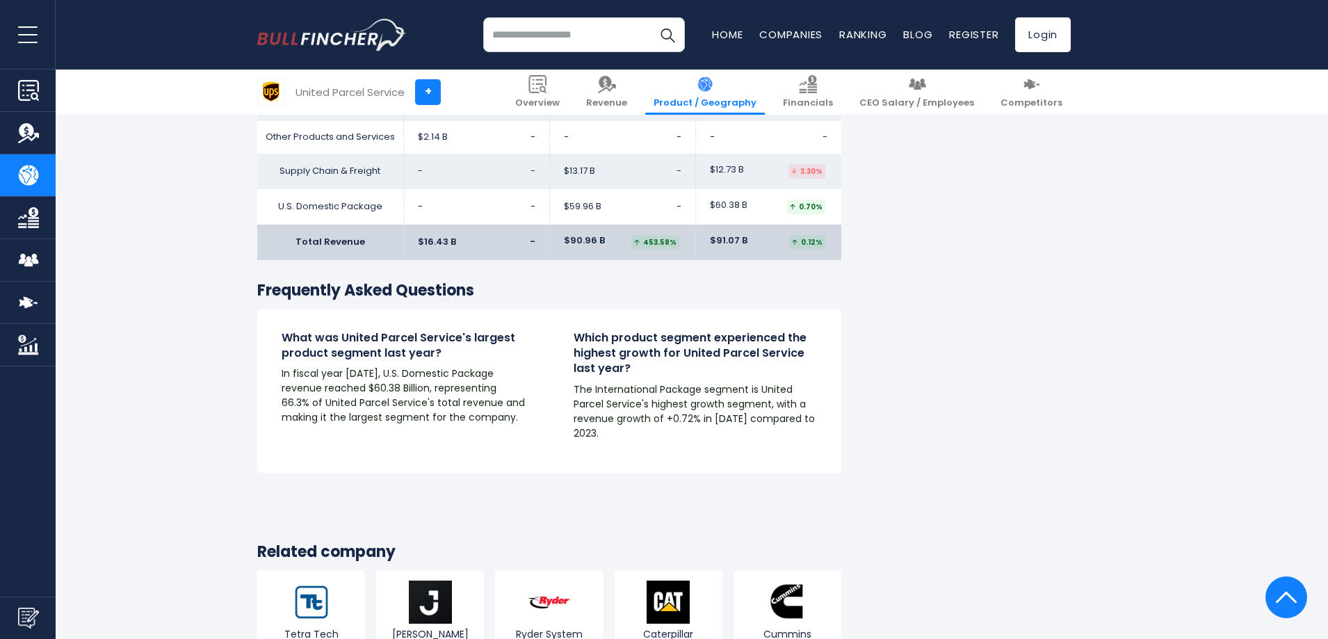
scroll to position [2641, 0]
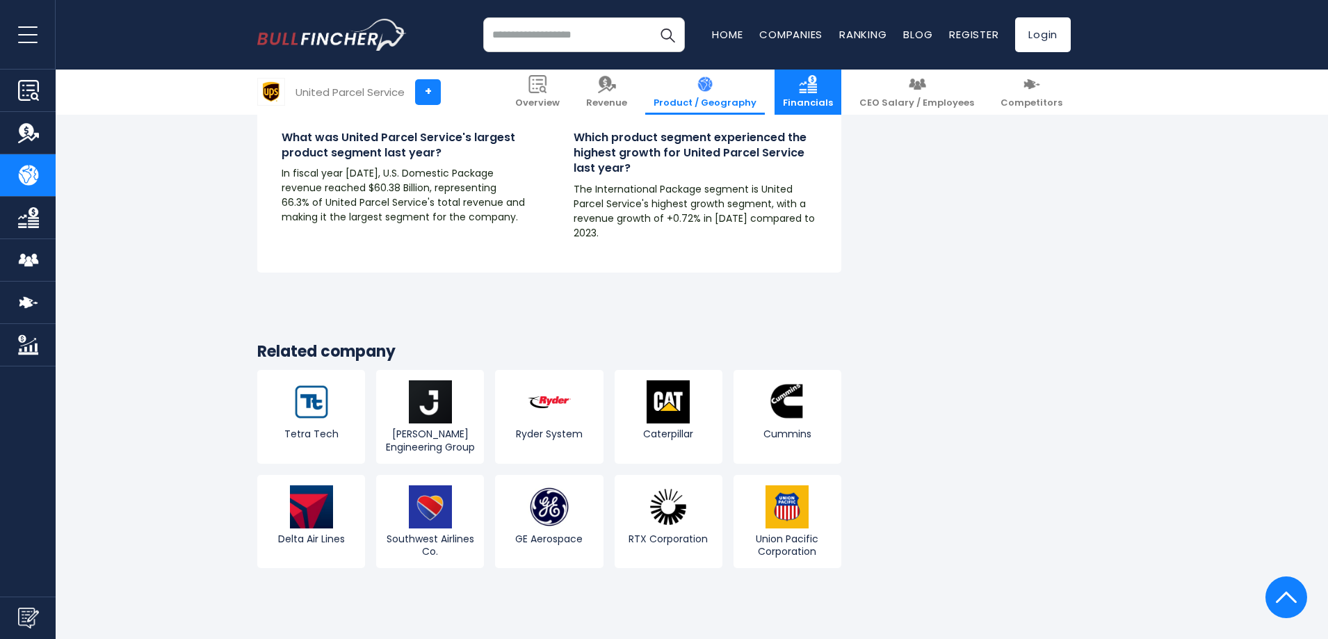
click at [841, 94] on link "Financials" at bounding box center [807, 92] width 67 height 45
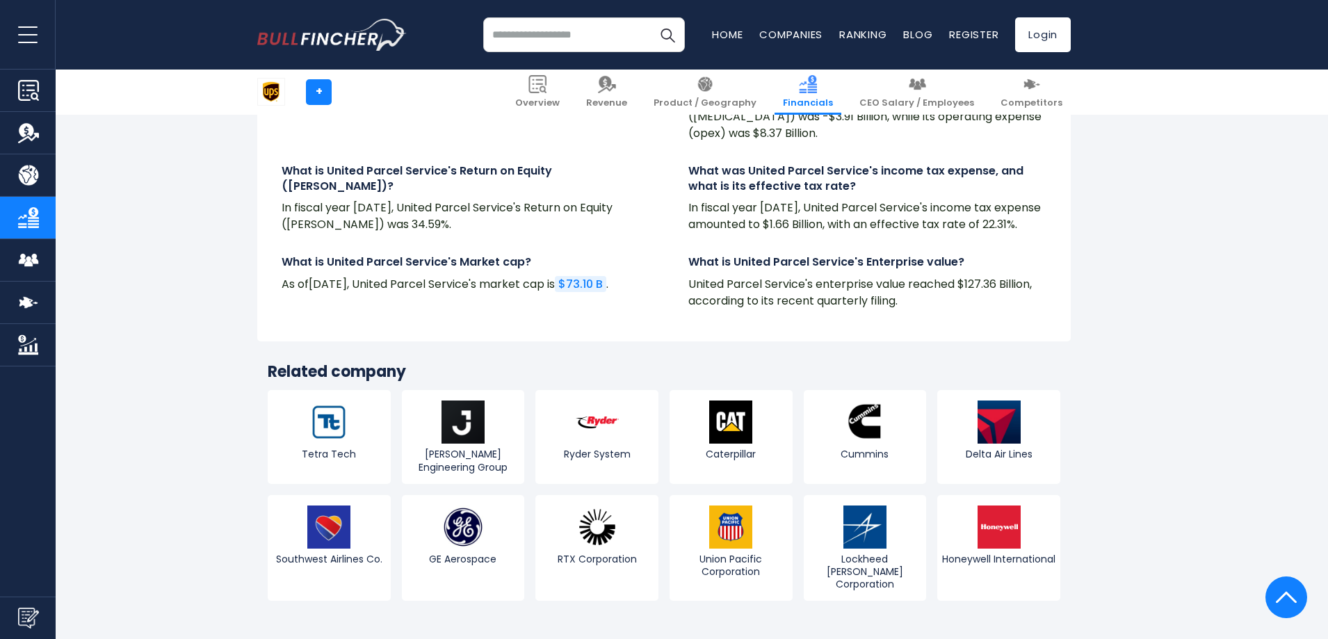
scroll to position [3198, 0]
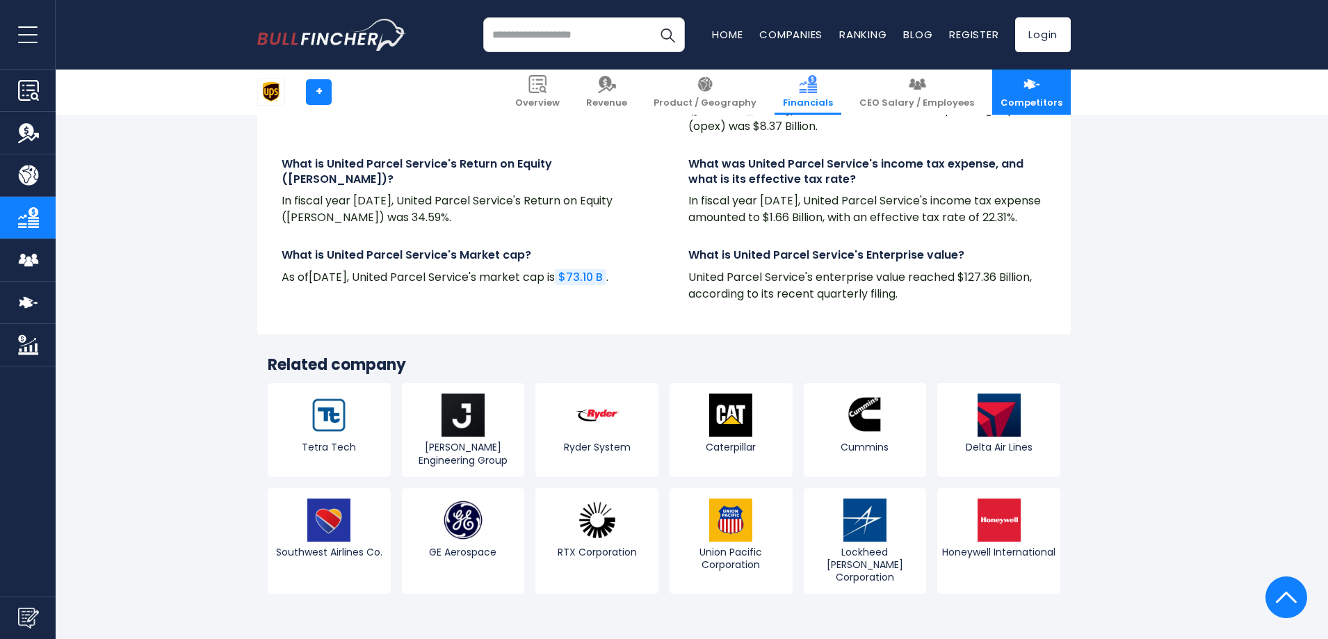
click at [1021, 105] on span "Competitors" at bounding box center [1031, 103] width 62 height 12
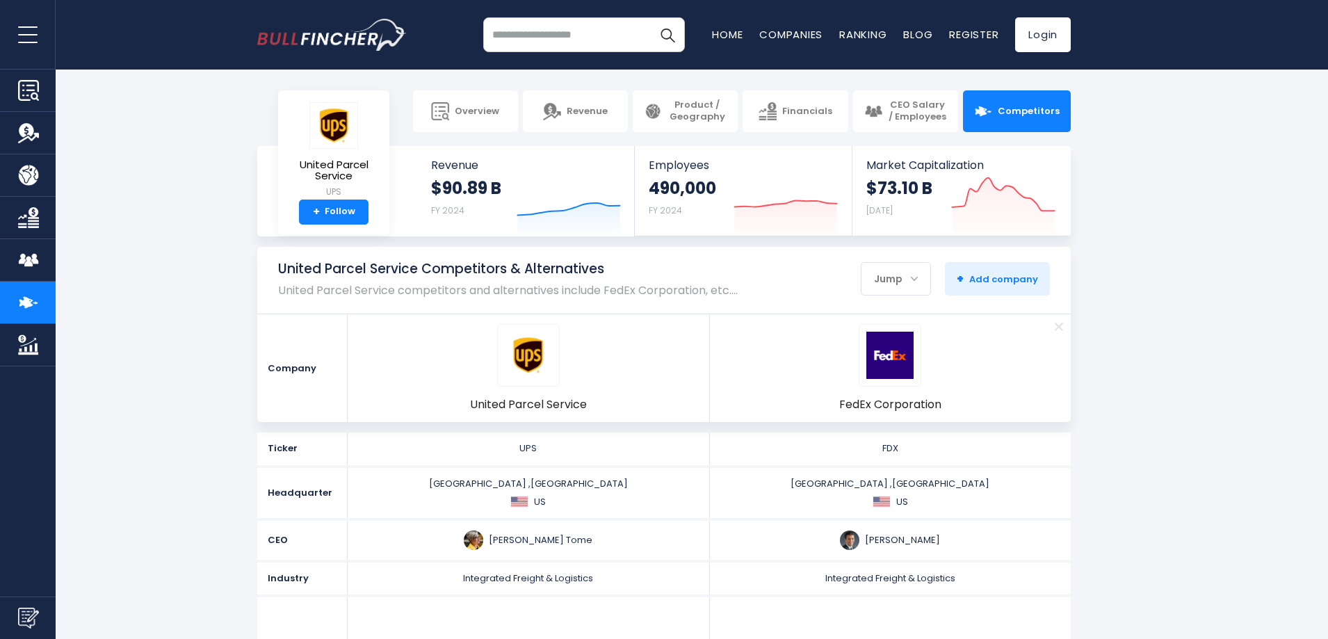
click at [920, 282] on div "Jump" at bounding box center [895, 278] width 69 height 29
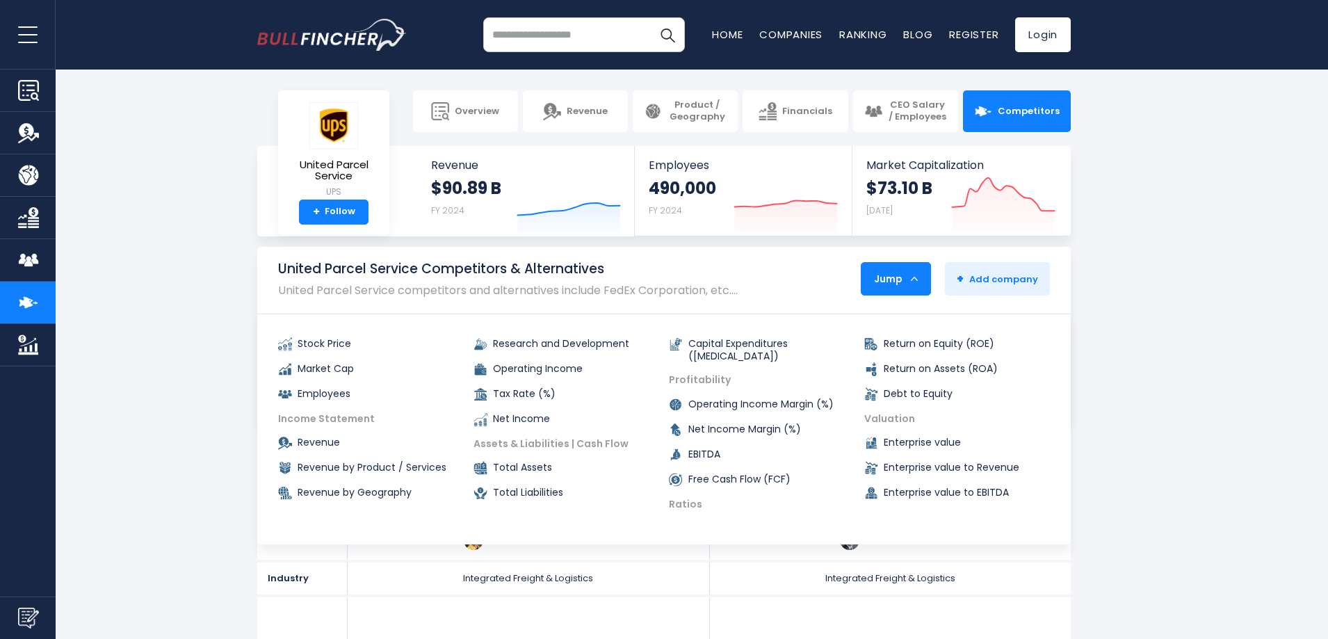
click at [1177, 320] on section "United Parcel Service Competitors & Alternatives United Parcel Service competit…" at bounding box center [664, 334] width 1328 height 175
click at [1011, 268] on button "+ Add company - Hide" at bounding box center [997, 278] width 105 height 33
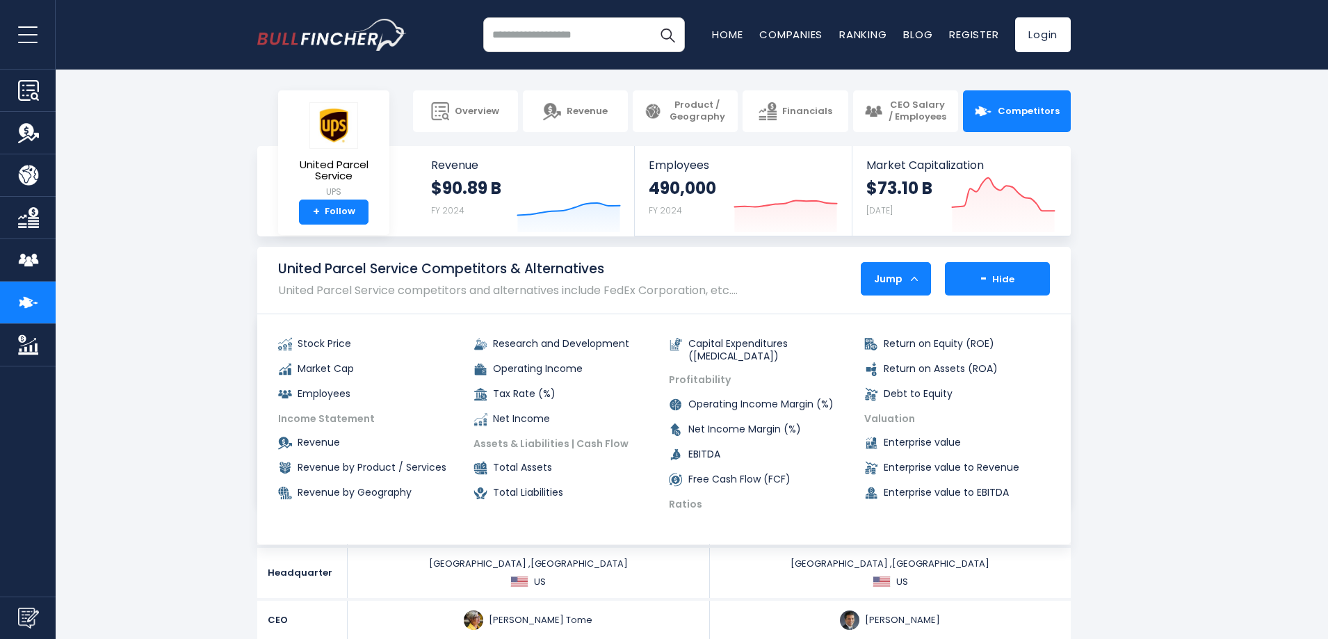
click at [1011, 268] on button "+ Add company - Hide" at bounding box center [997, 278] width 105 height 33
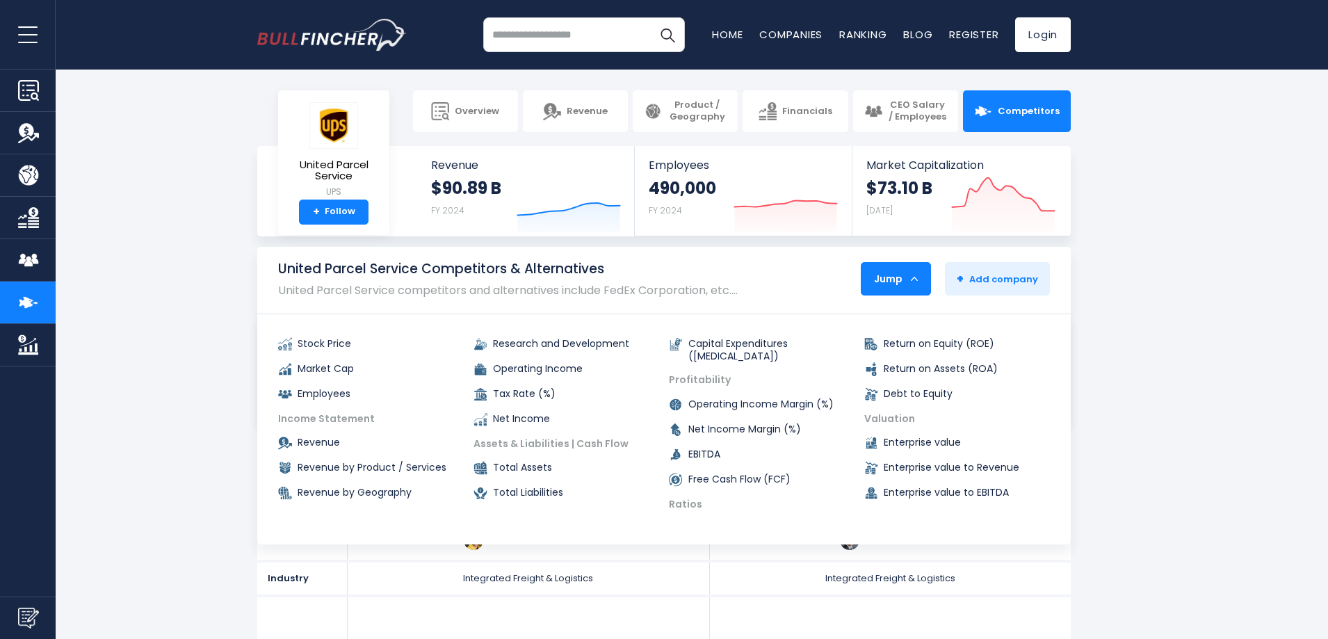
click at [899, 273] on div "Jump" at bounding box center [895, 278] width 69 height 29
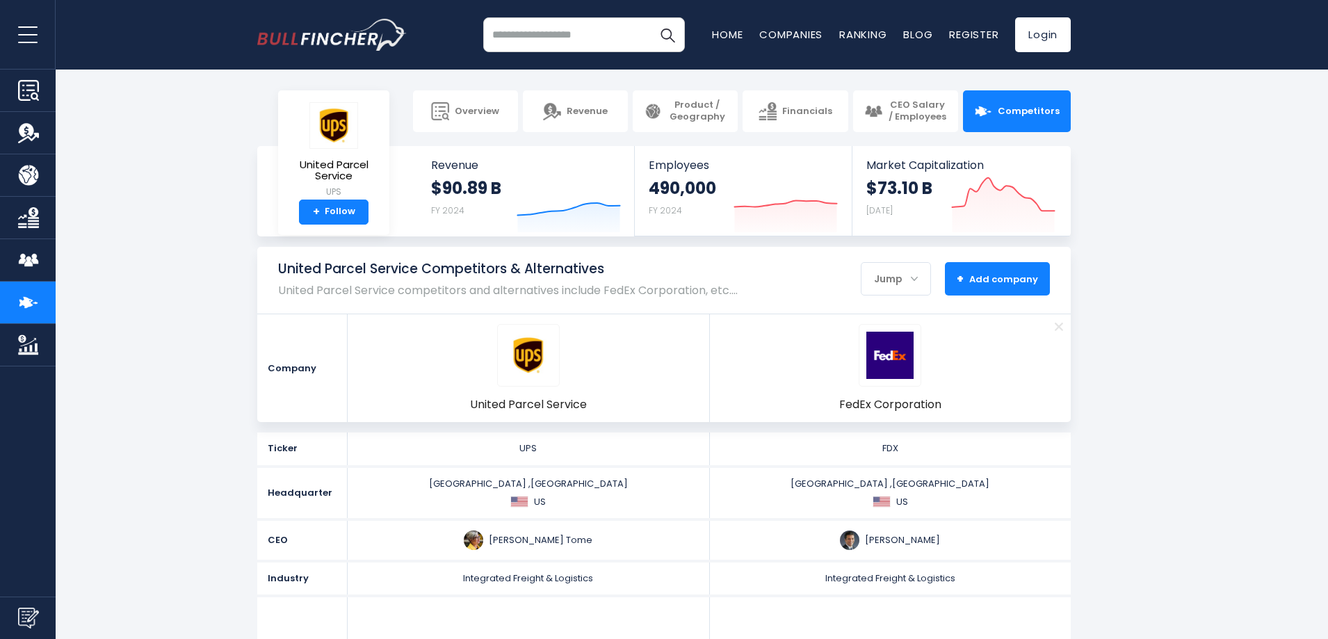
click at [973, 276] on span "+ Add company" at bounding box center [996, 278] width 81 height 13
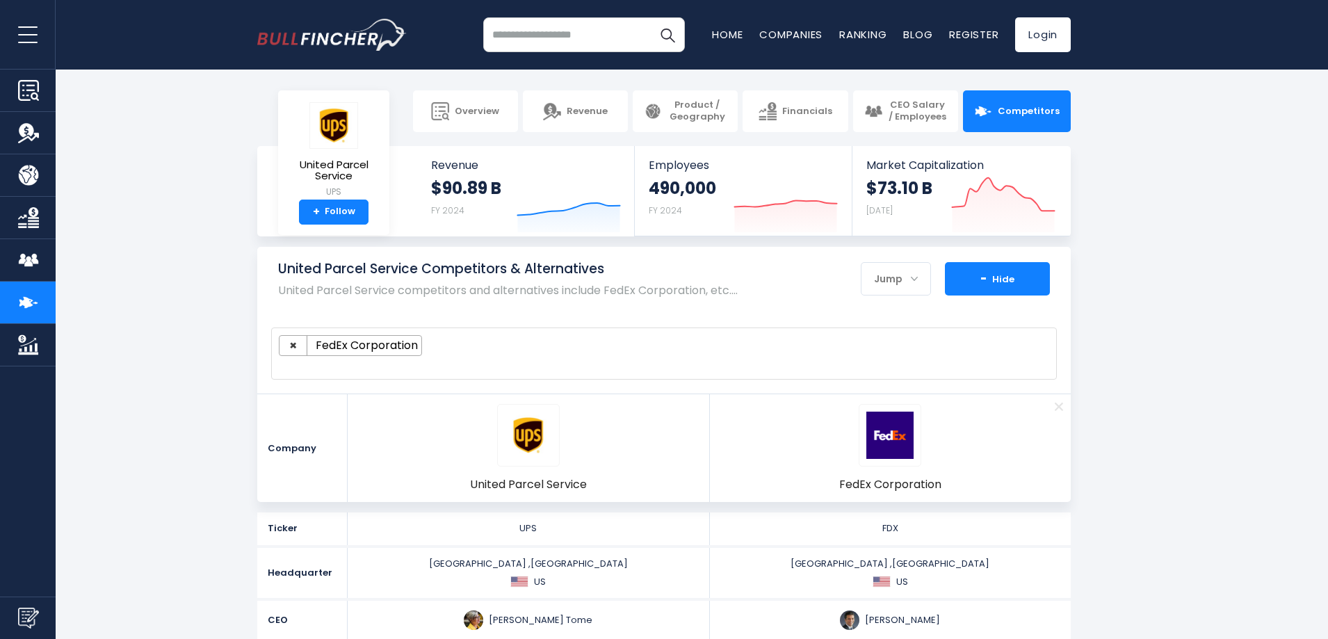
click at [973, 276] on button "+ Add company - Hide" at bounding box center [997, 278] width 105 height 33
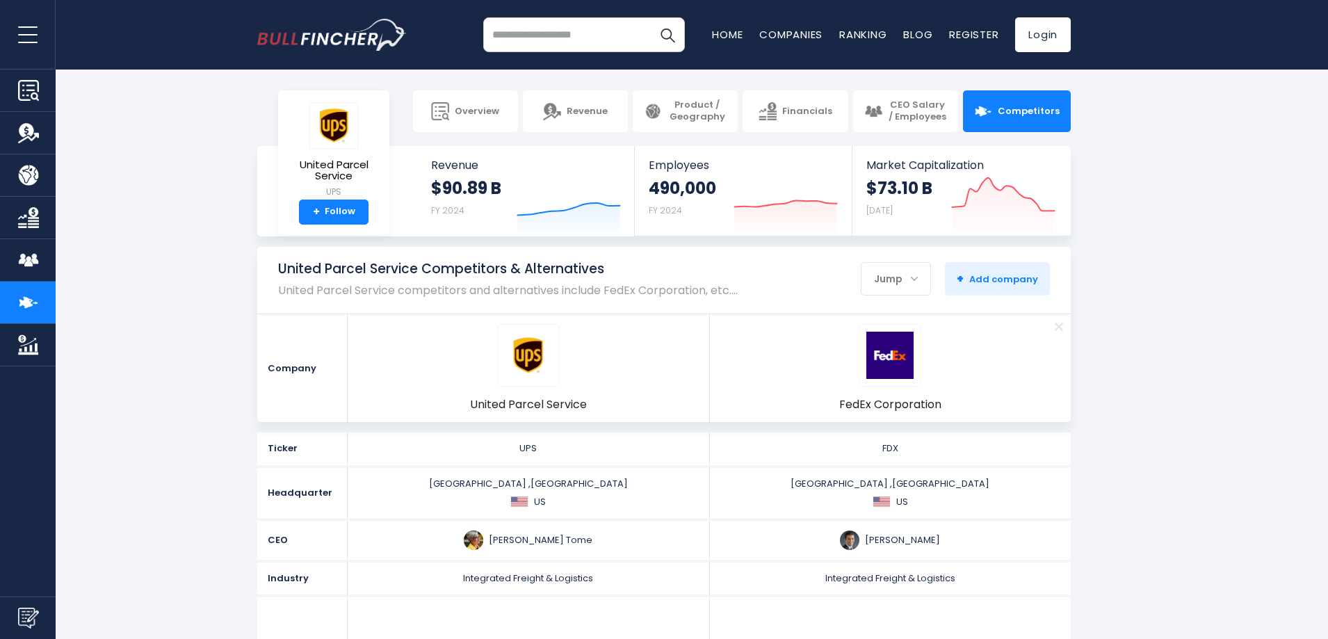
click at [1059, 328] on span "Remove" at bounding box center [1058, 325] width 45 height 15
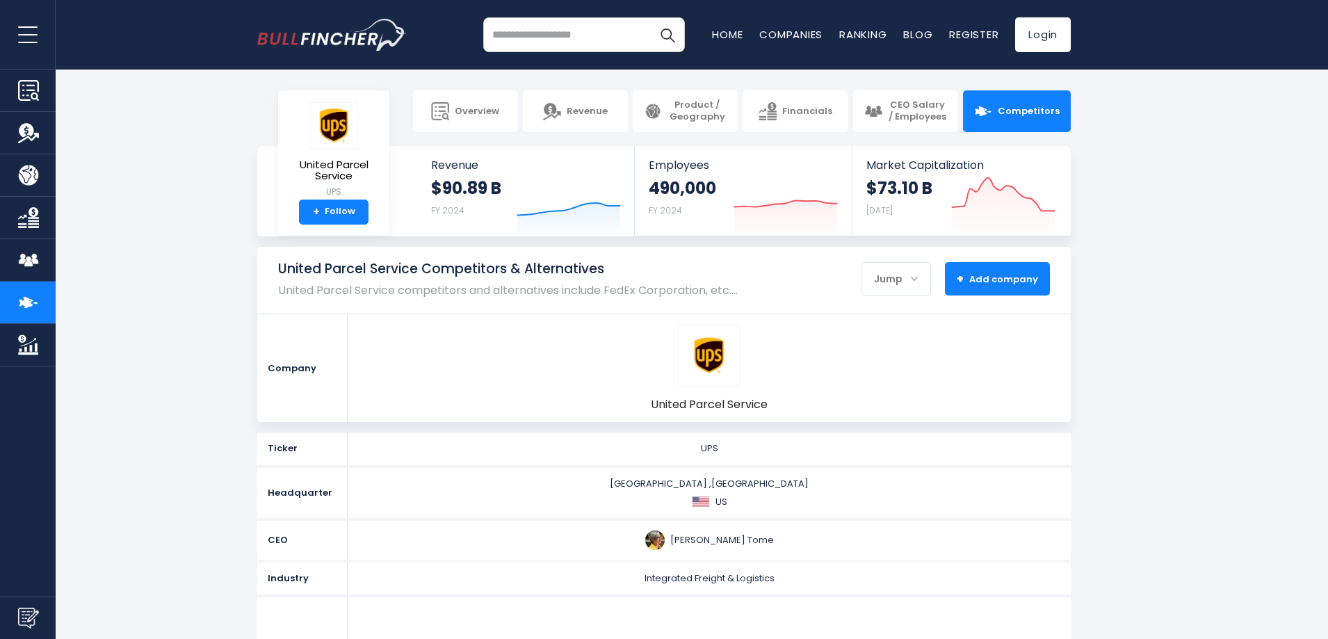
click at [982, 272] on span "+ Add company" at bounding box center [996, 278] width 81 height 13
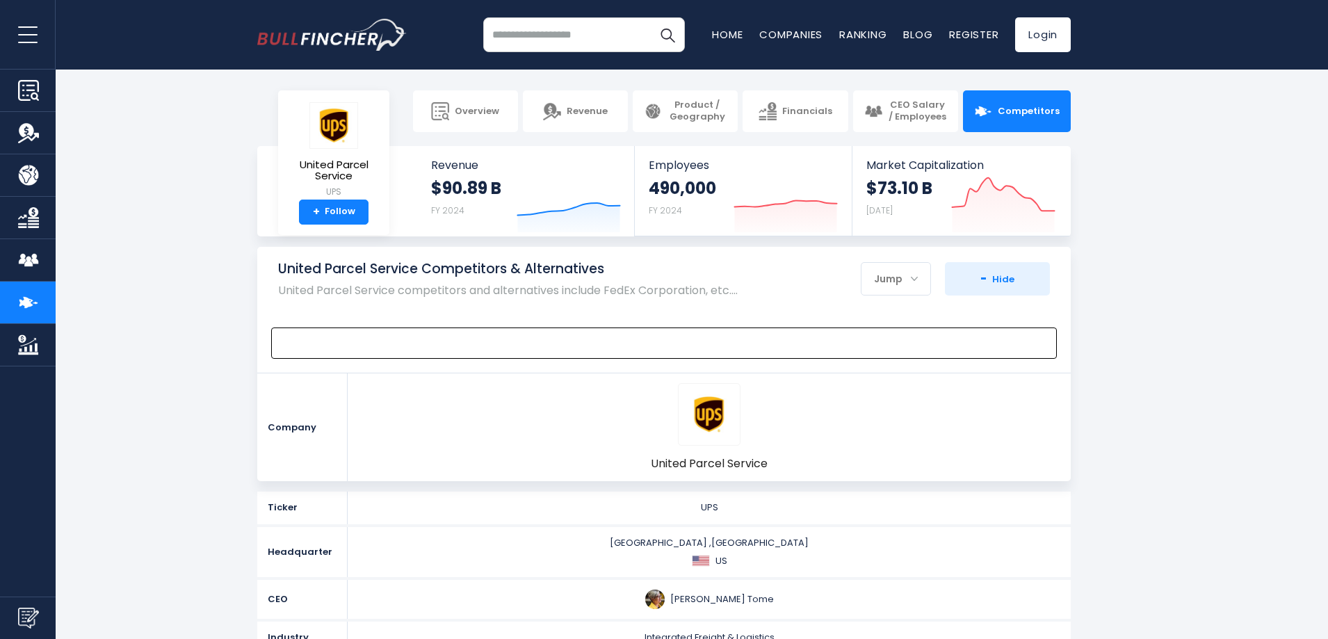
click at [315, 339] on span at bounding box center [658, 343] width 758 height 16
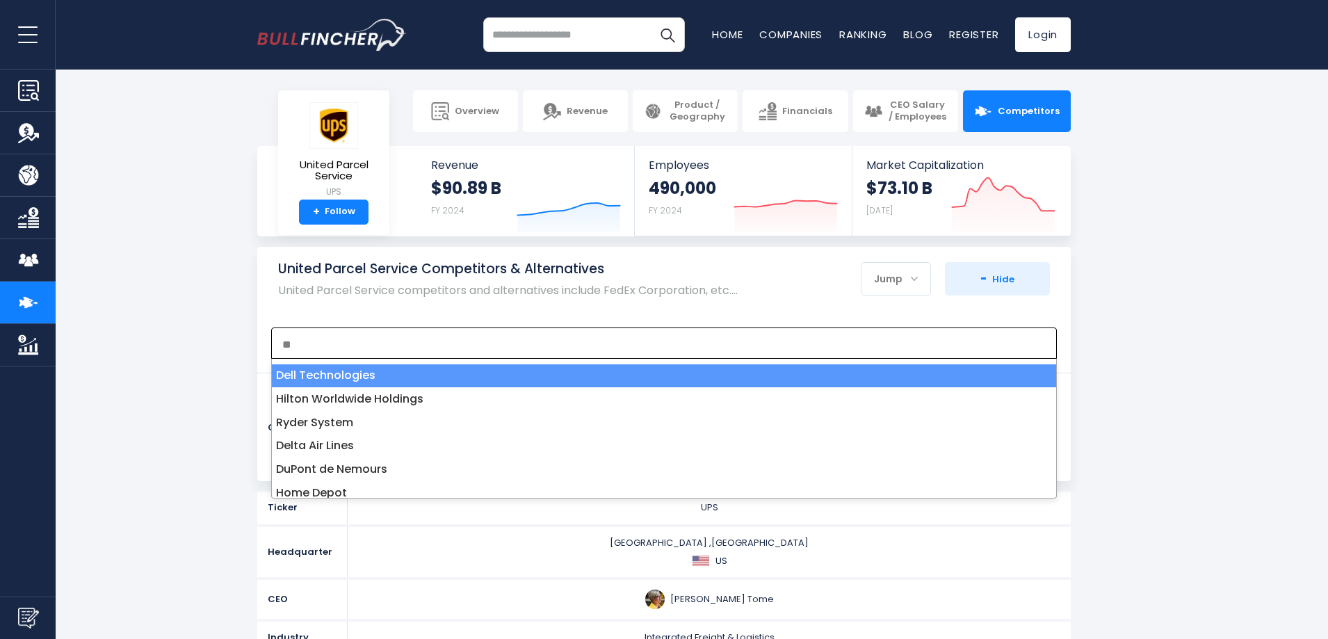
type textarea "**"
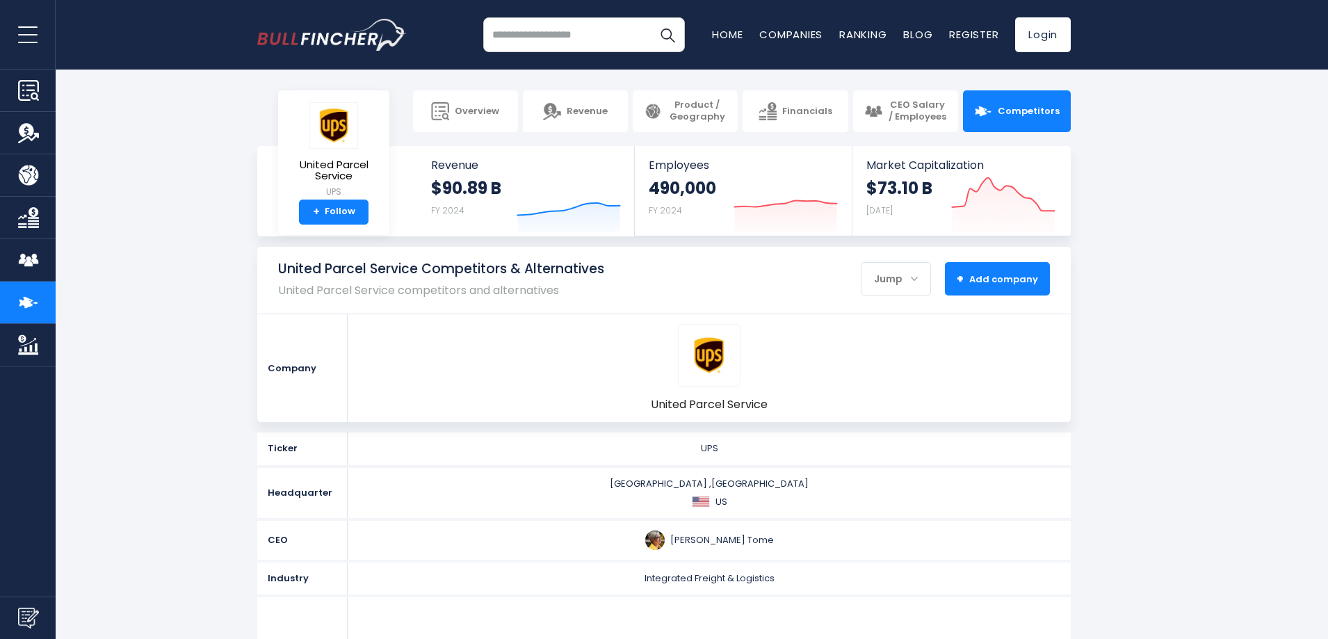
click at [952, 282] on button "+ Add company - Hide" at bounding box center [997, 278] width 105 height 33
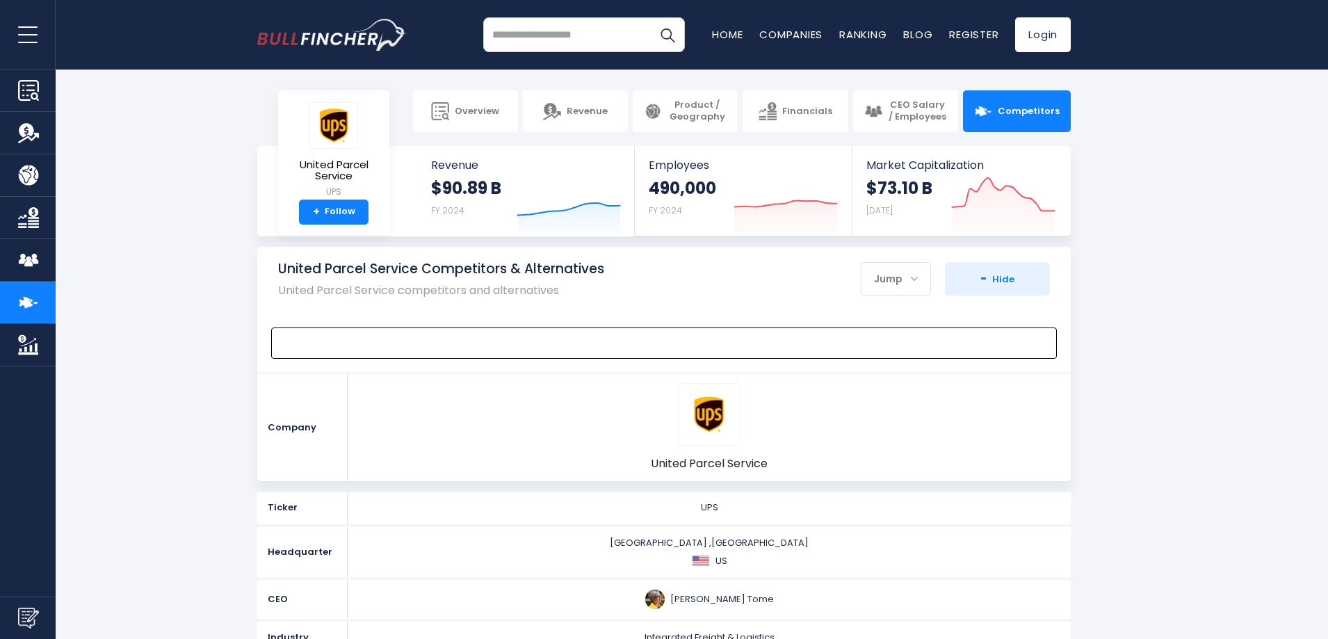
click at [452, 336] on span at bounding box center [658, 343] width 758 height 16
type textarea "***"
click at [1261, 312] on section "United Parcel Service Competitors & Alternatives United Parcel Service competit…" at bounding box center [664, 364] width 1328 height 234
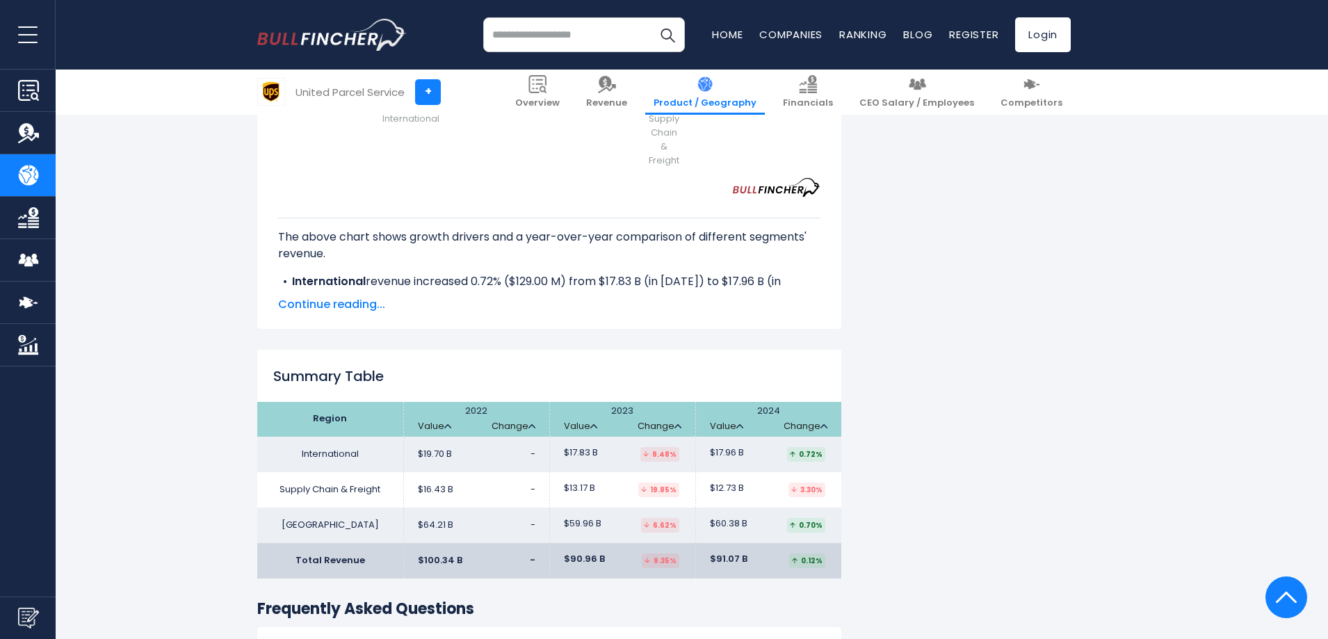
scroll to position [1946, 0]
